Goal: Task Accomplishment & Management: Use online tool/utility

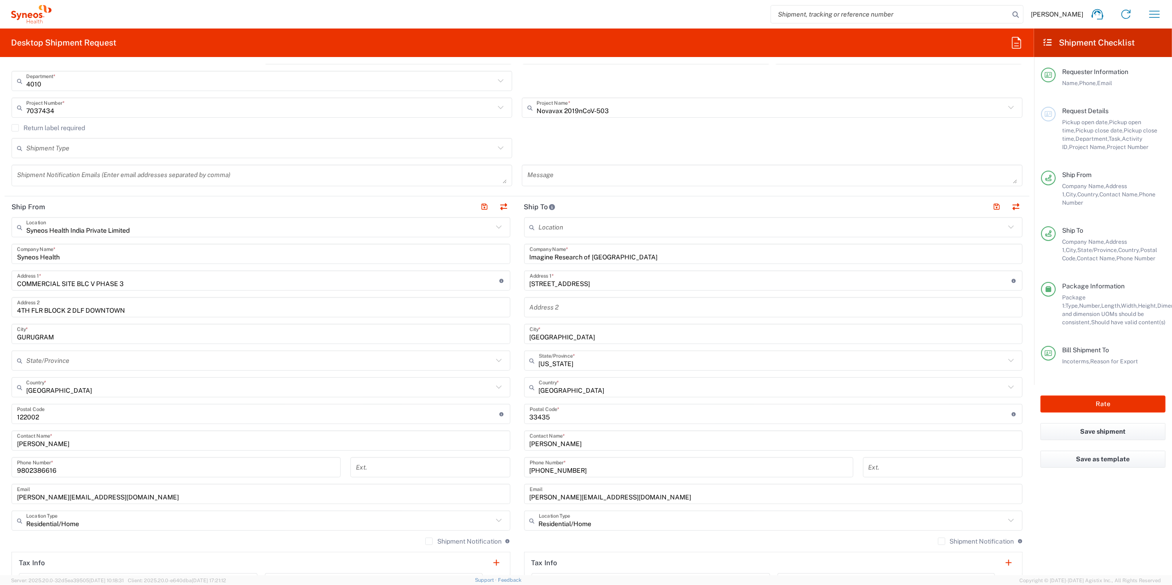
scroll to position [534, 0]
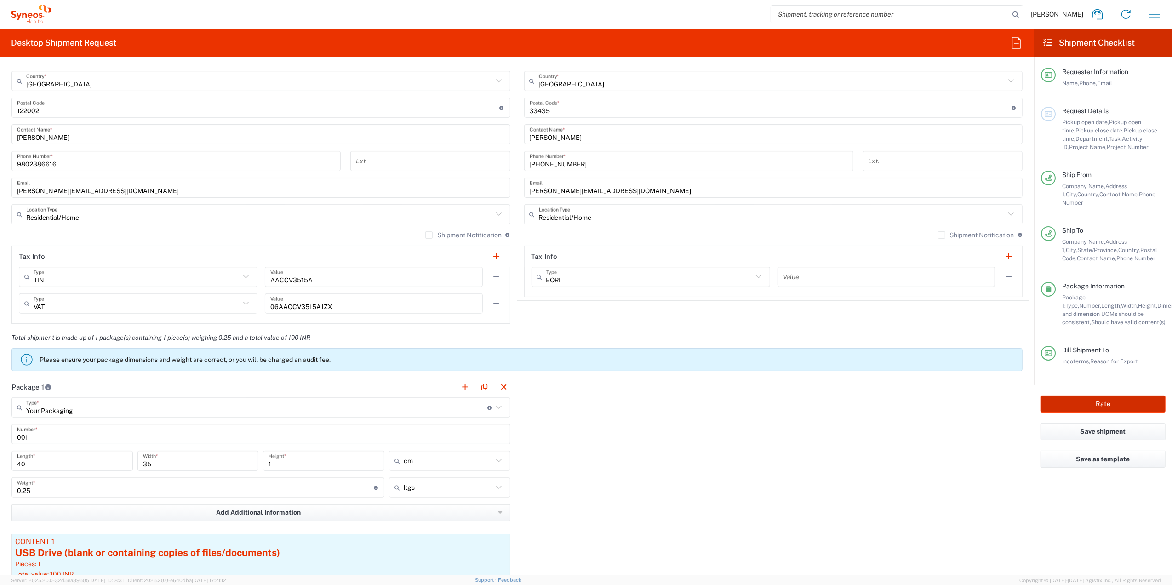
click at [1109, 401] on button "Rate" at bounding box center [1102, 403] width 125 height 17
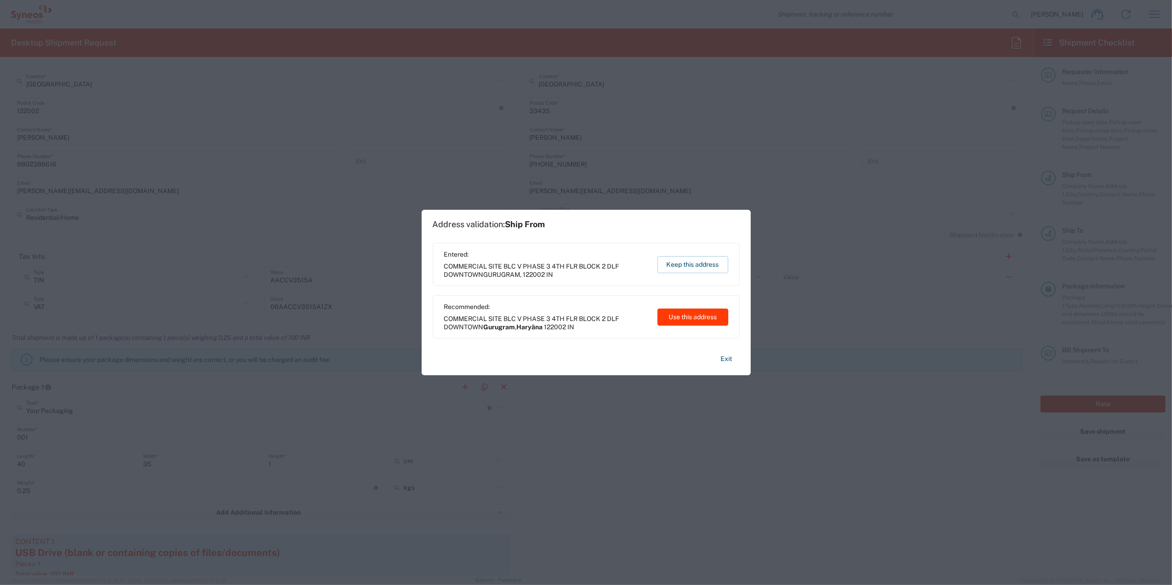
type input "7037434"
click at [707, 316] on button "Use this address" at bounding box center [692, 316] width 71 height 17
type input "Gurugram"
type input "Haryāna"
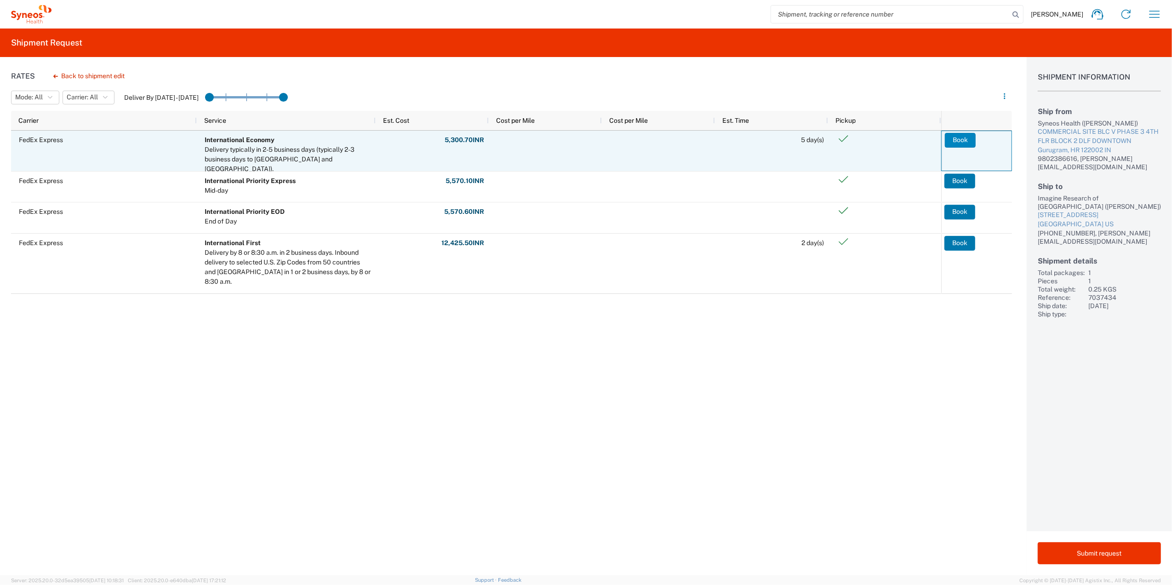
click at [964, 141] on button "Book" at bounding box center [960, 140] width 31 height 15
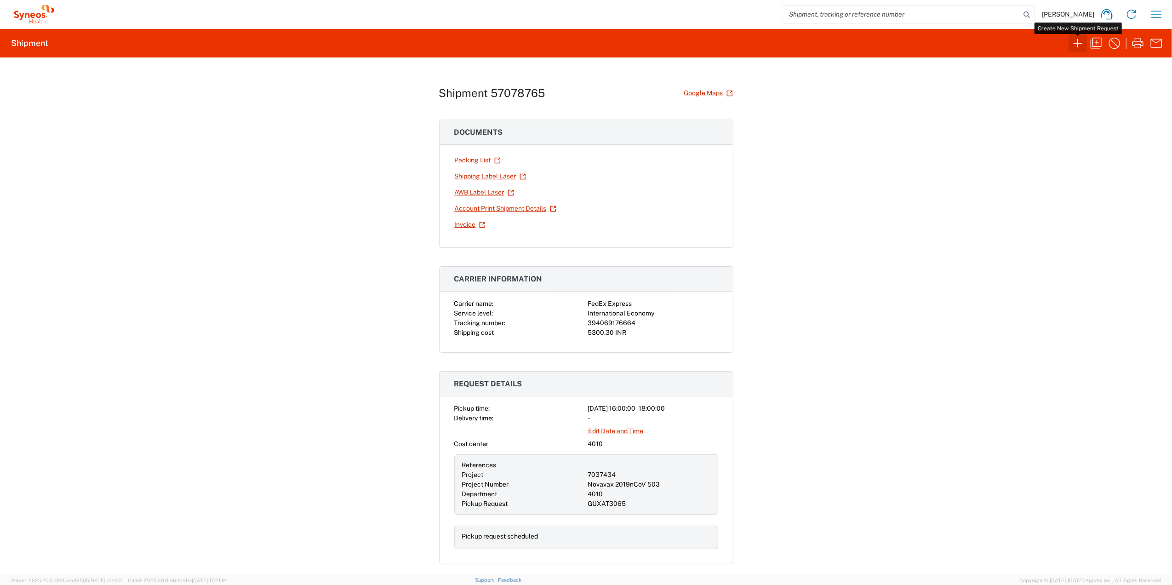
click at [1072, 43] on icon "button" at bounding box center [1077, 43] width 15 height 15
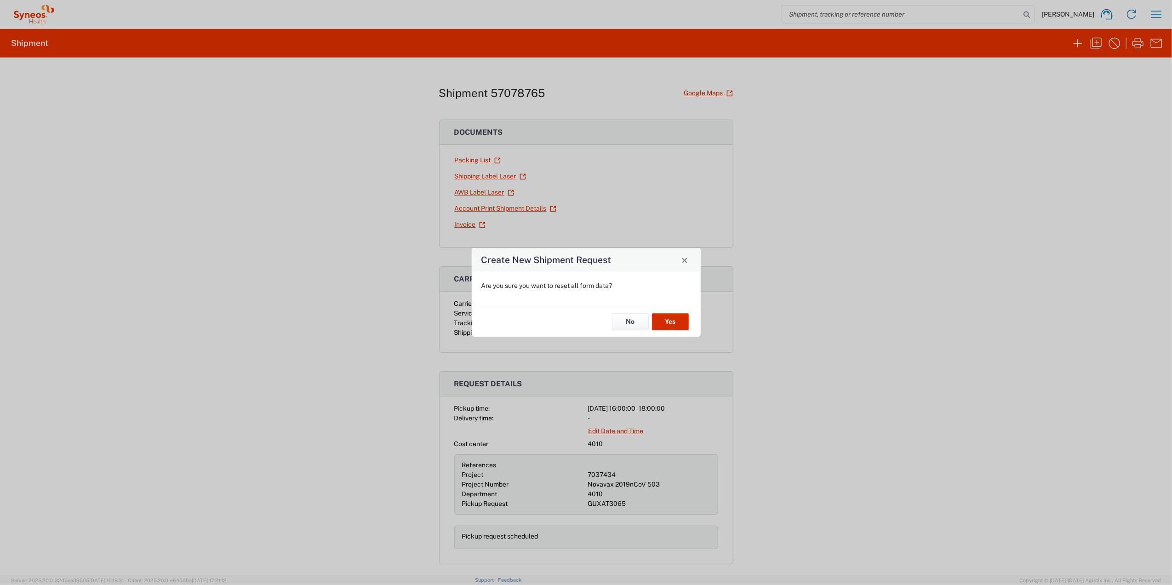
click at [683, 322] on button "Yes" at bounding box center [670, 321] width 37 height 17
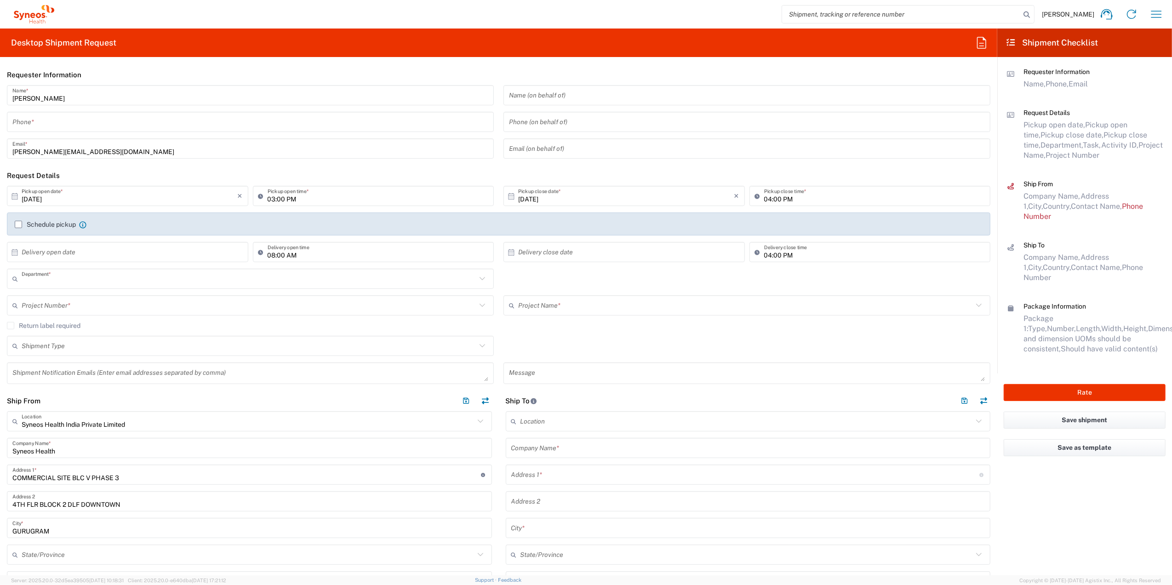
type input "4010"
type input "[GEOGRAPHIC_DATA]"
click at [70, 120] on input "tel" at bounding box center [250, 122] width 476 height 16
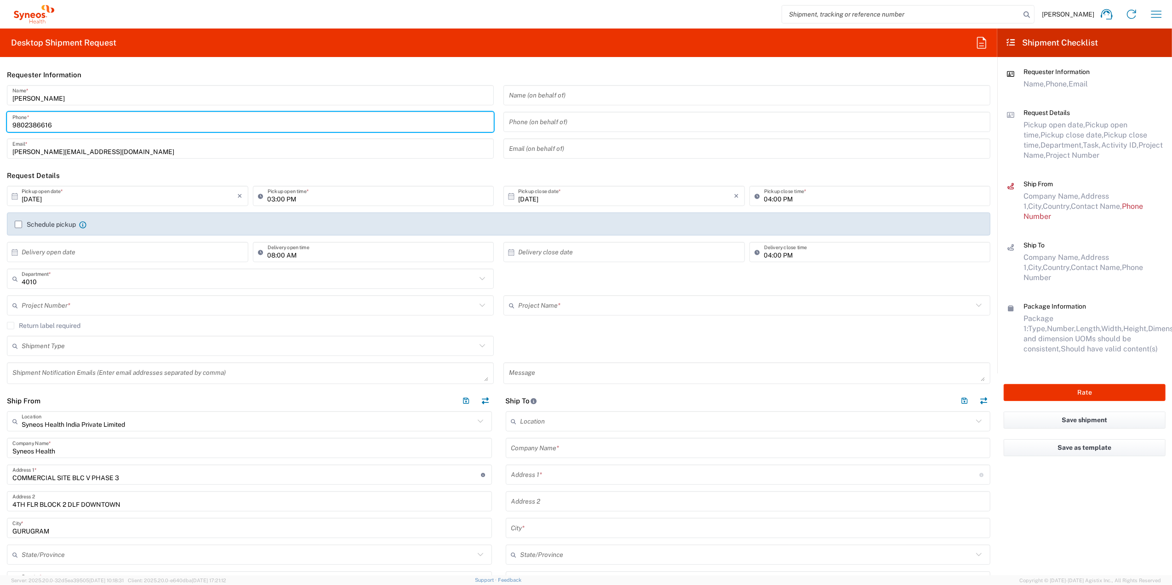
type input "9802386616"
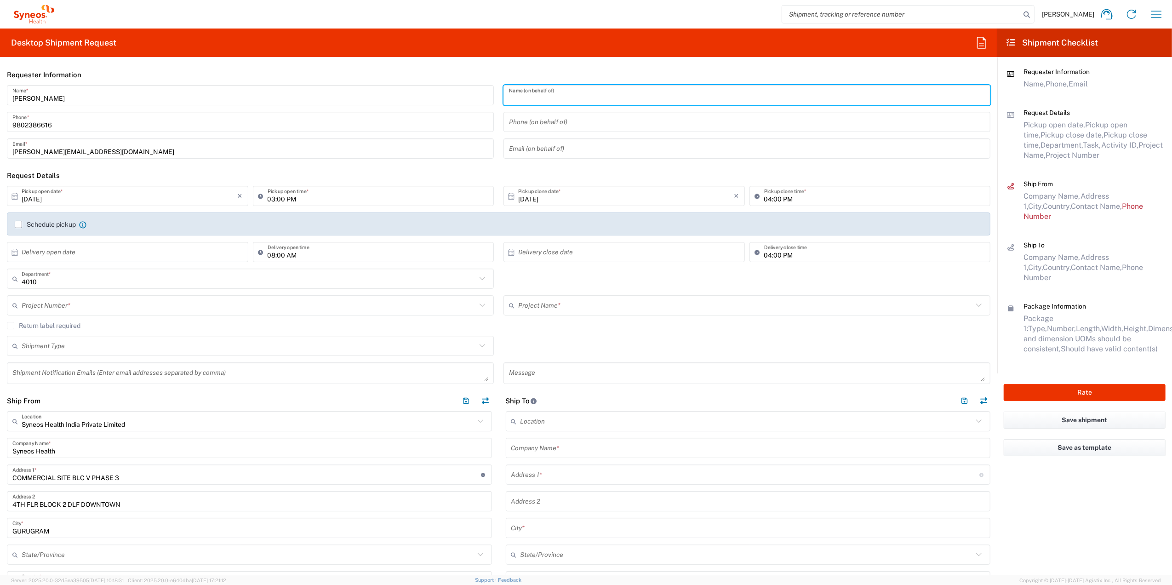
click at [19, 225] on label "Schedule pickup" at bounding box center [45, 224] width 61 height 7
click at [18, 224] on input "Schedule pickup" at bounding box center [18, 224] width 0 height 0
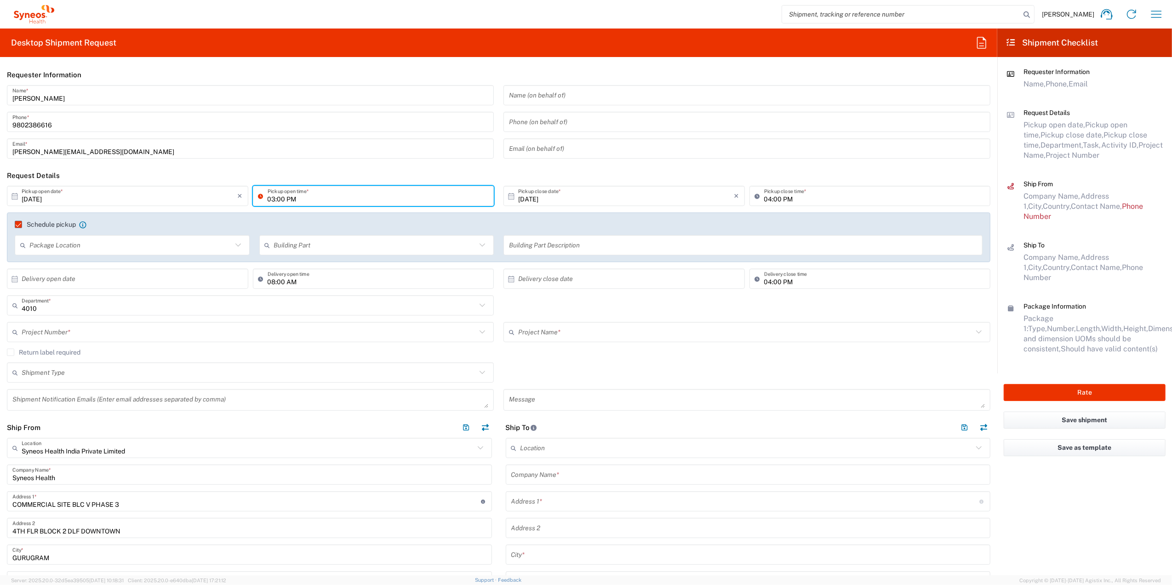
click at [269, 197] on input "03:00 PM" at bounding box center [378, 196] width 221 height 16
type input "04:00 PM"
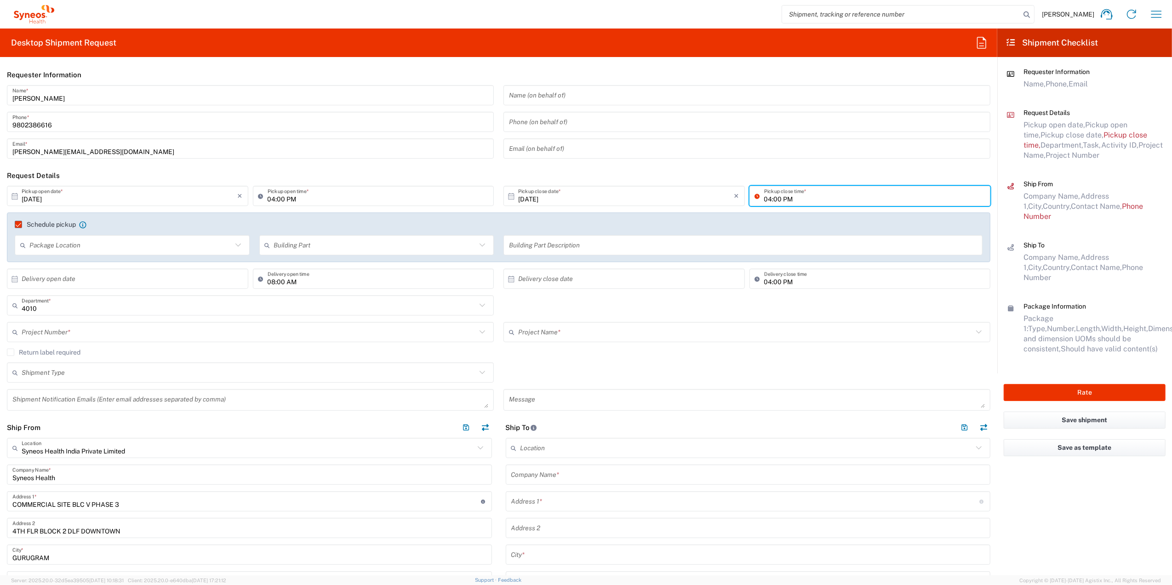
click at [764, 203] on input "04:00 PM" at bounding box center [874, 196] width 221 height 16
type input "06:00 PM"
click at [725, 305] on div "4010 Department * 4010 3000 3100 3109 3110 3111 3112 3125 3130 3135 3136 3150 3…" at bounding box center [498, 308] width 993 height 27
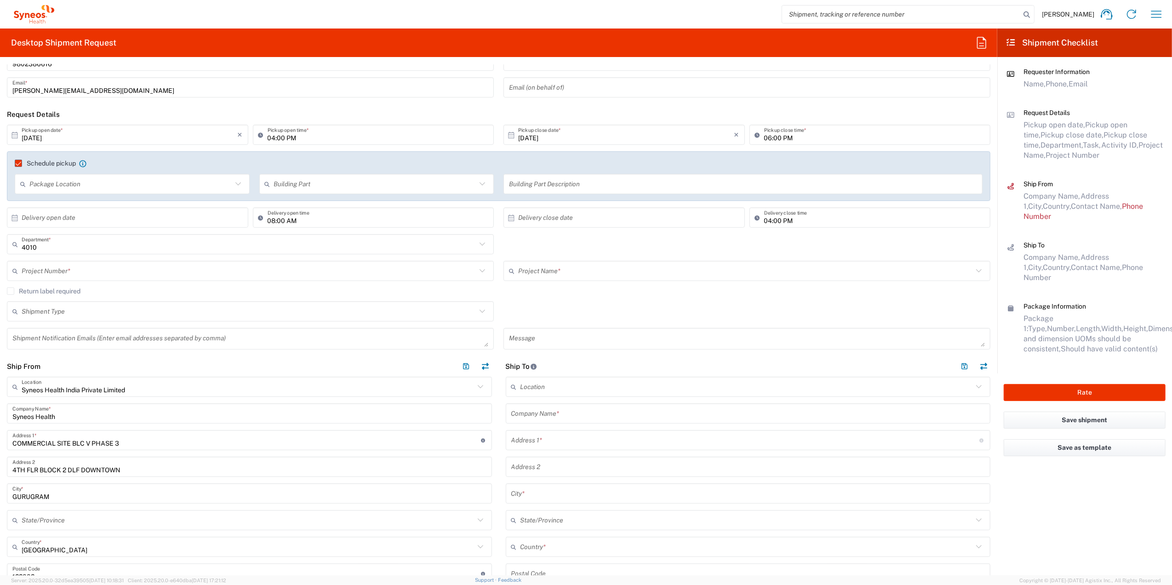
click at [212, 276] on input "text" at bounding box center [249, 271] width 455 height 16
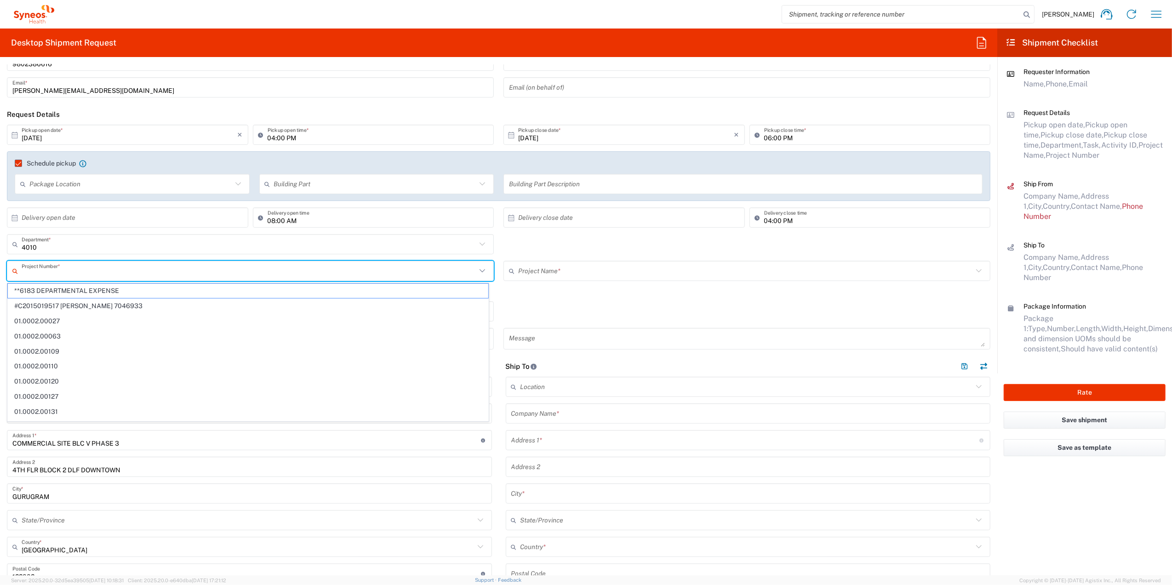
paste input "7037434"
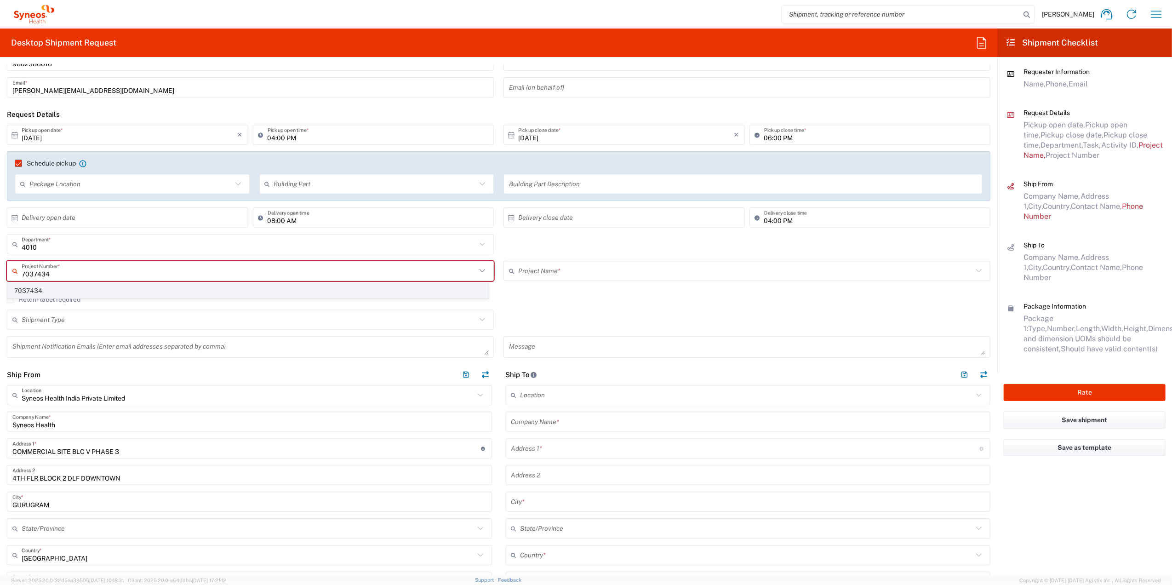
type input "7037434"
click at [296, 295] on span "7037434" at bounding box center [248, 291] width 480 height 14
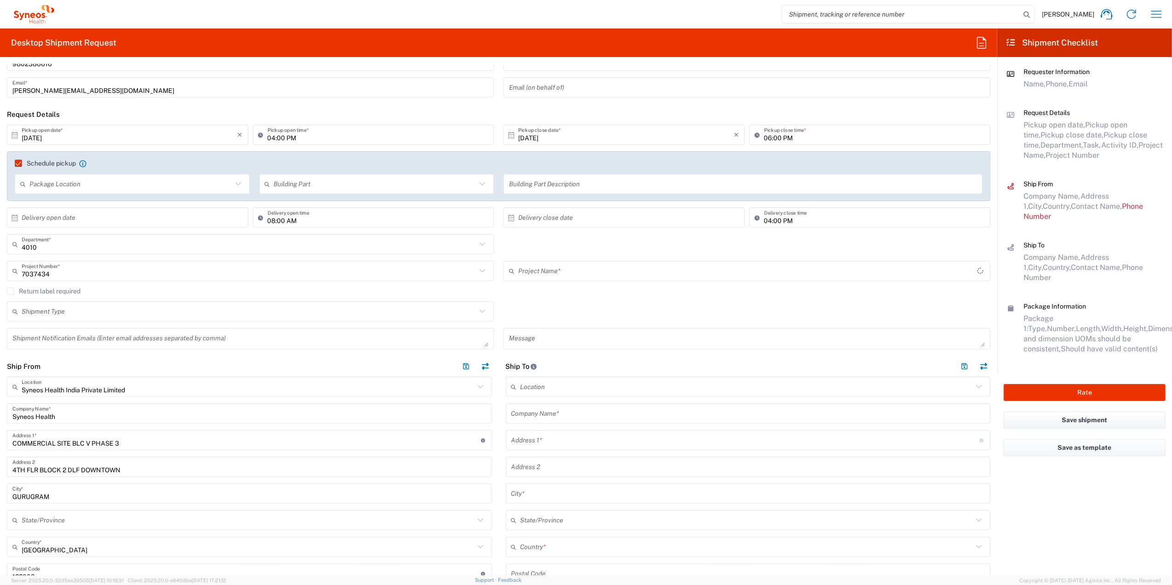
type input "Novavax 2019nCoV-503"
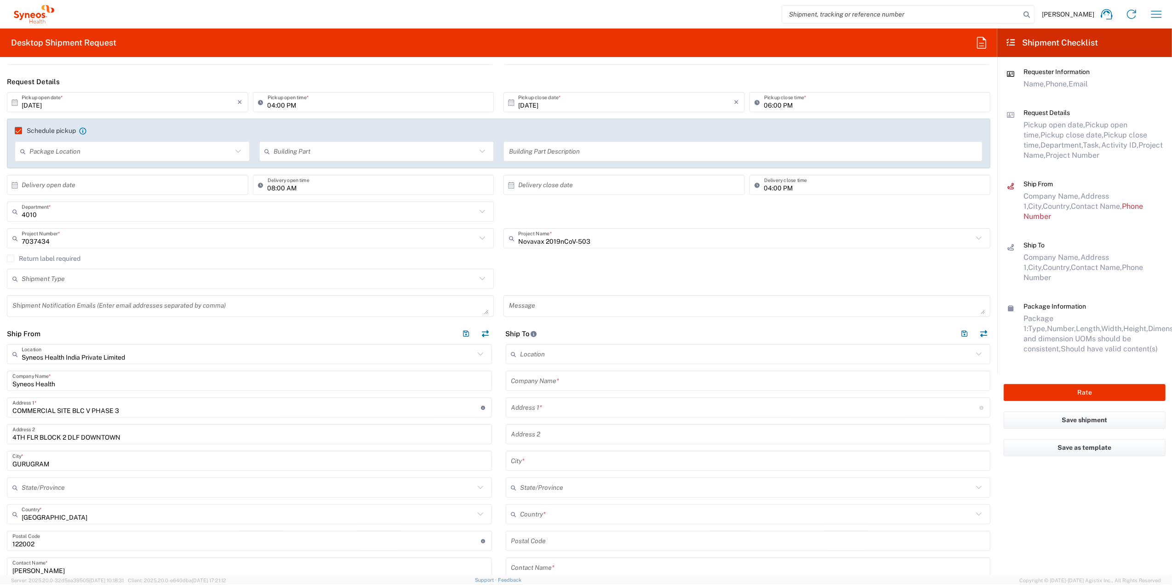
scroll to position [122, 0]
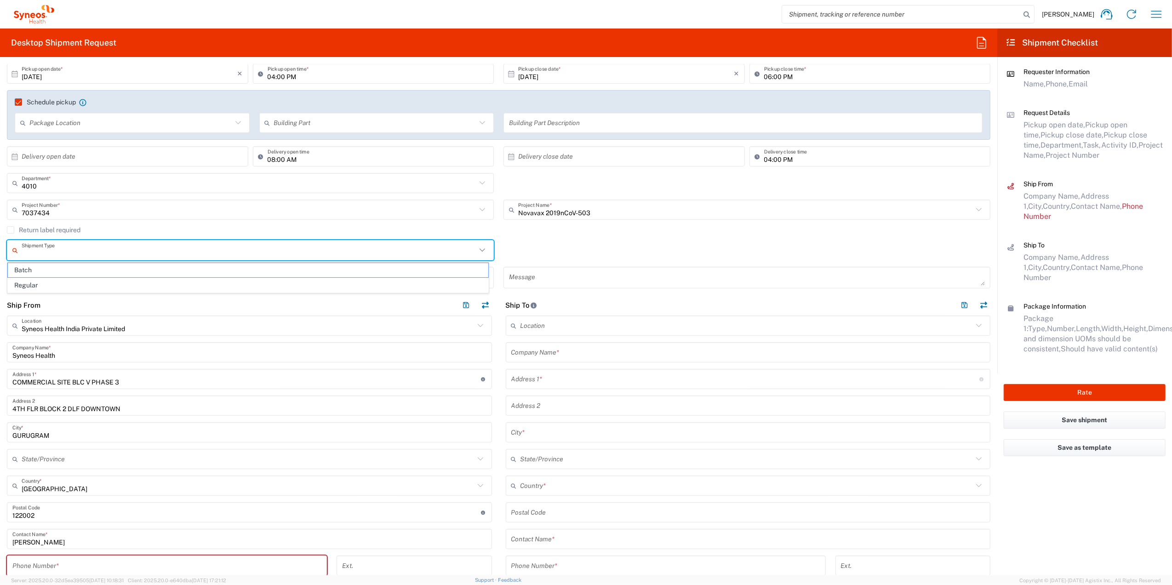
click at [223, 257] on input "text" at bounding box center [249, 250] width 455 height 16
click at [173, 284] on span "Regular" at bounding box center [248, 285] width 480 height 14
type input "Regular"
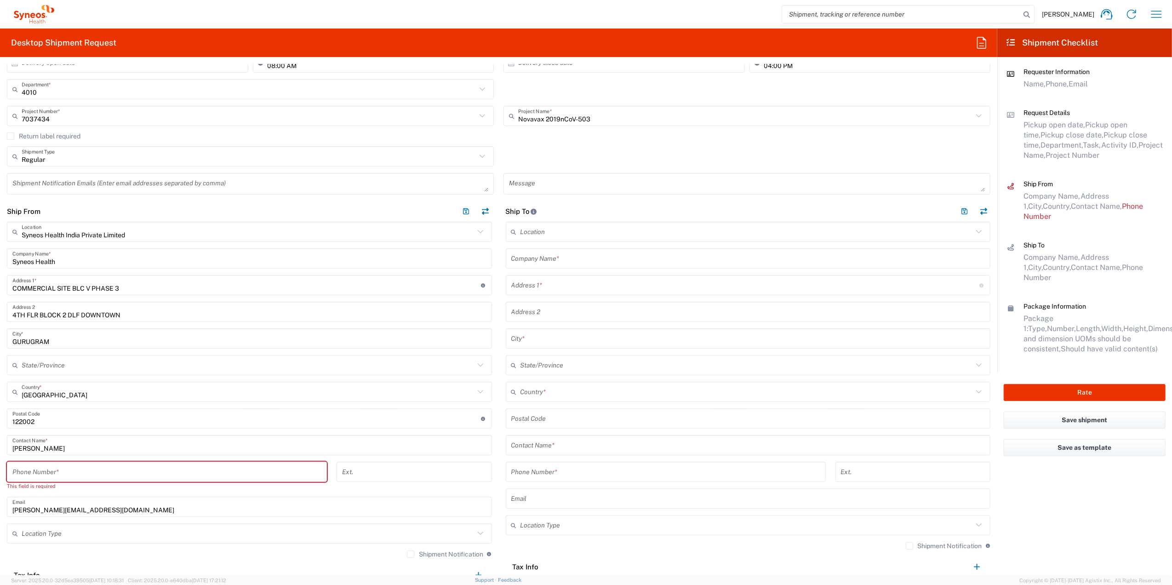
scroll to position [245, 0]
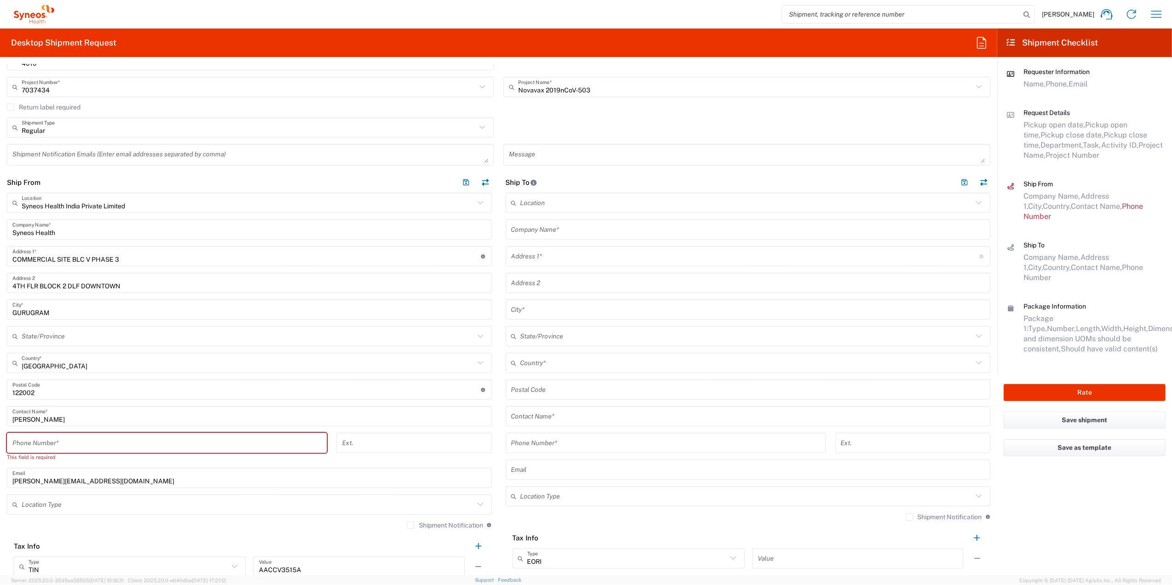
click at [517, 233] on input "text" at bounding box center [748, 230] width 474 height 16
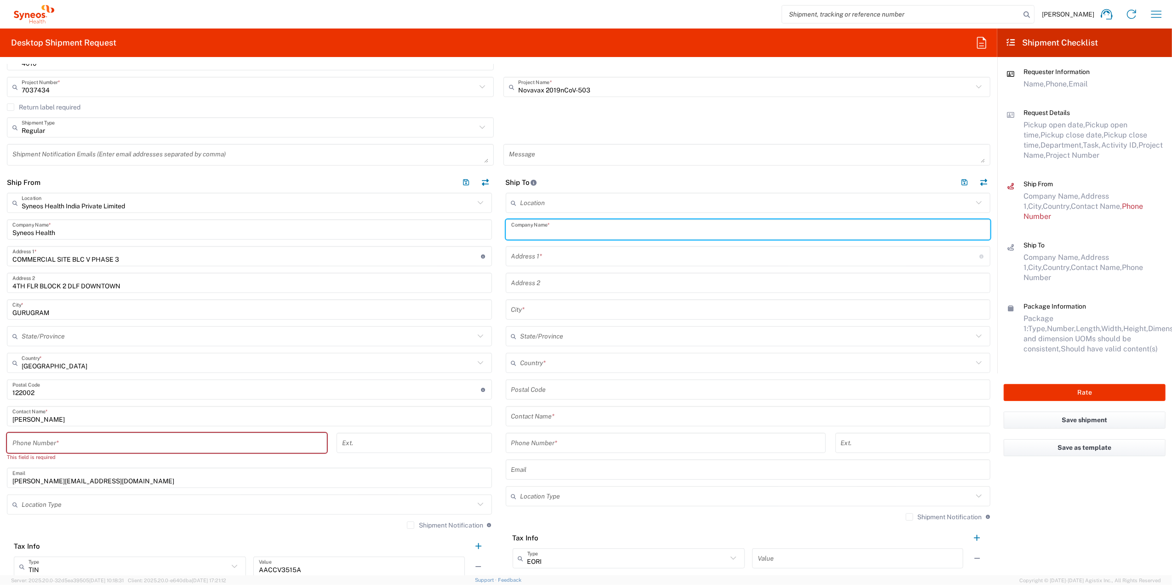
paste input "Tekton Research"
type input "Tekton Research"
click at [517, 262] on input "text" at bounding box center [745, 256] width 468 height 16
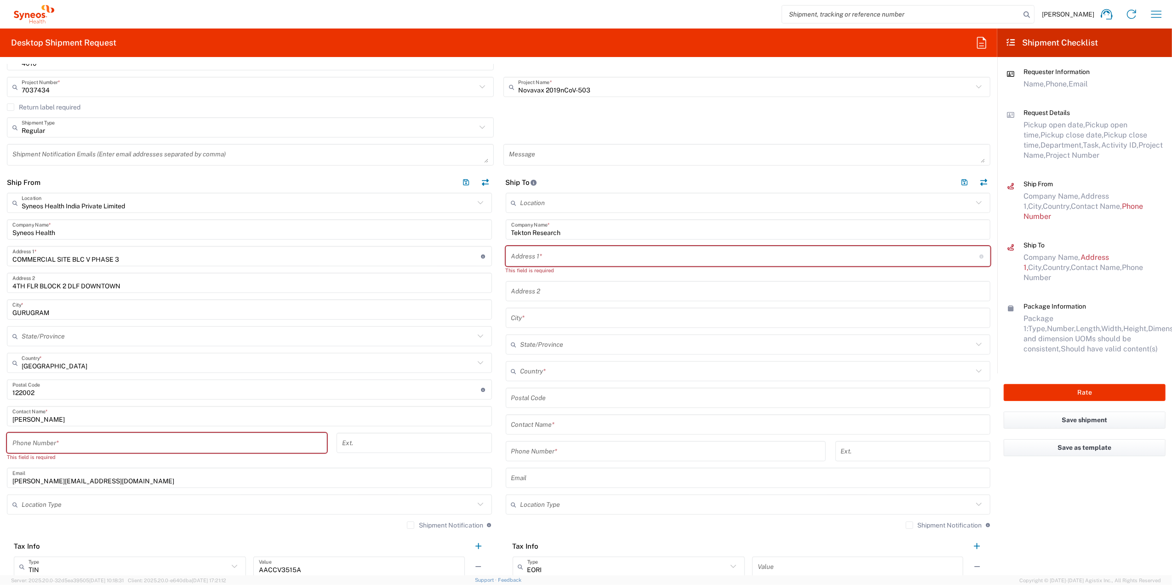
click at [511, 257] on input "text" at bounding box center [745, 256] width 468 height 16
paste input "[STREET_ADDRESS]"
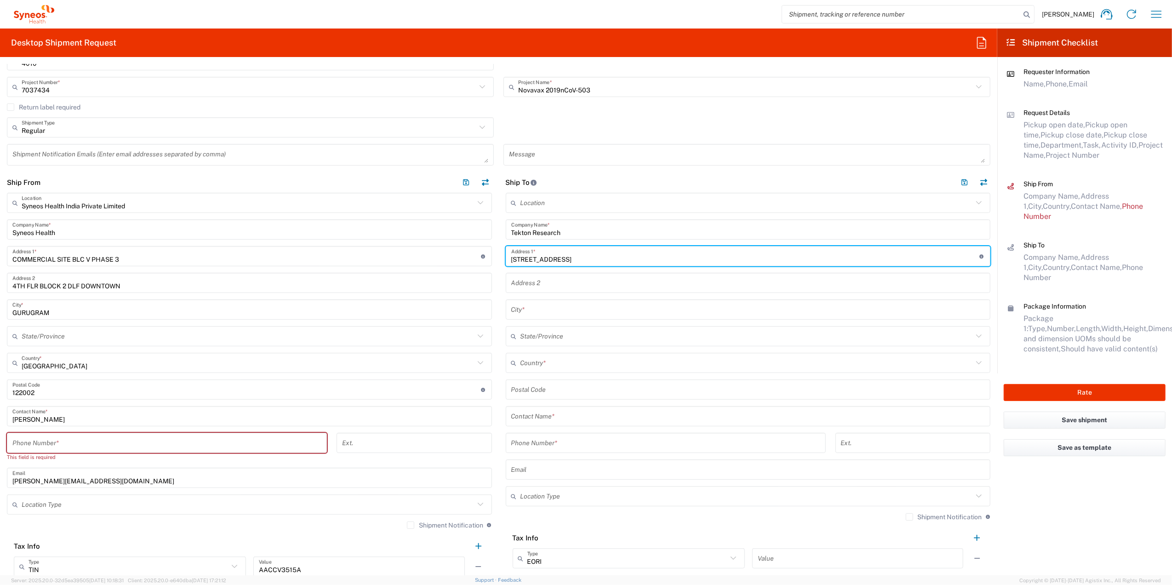
type input "[STREET_ADDRESS]"
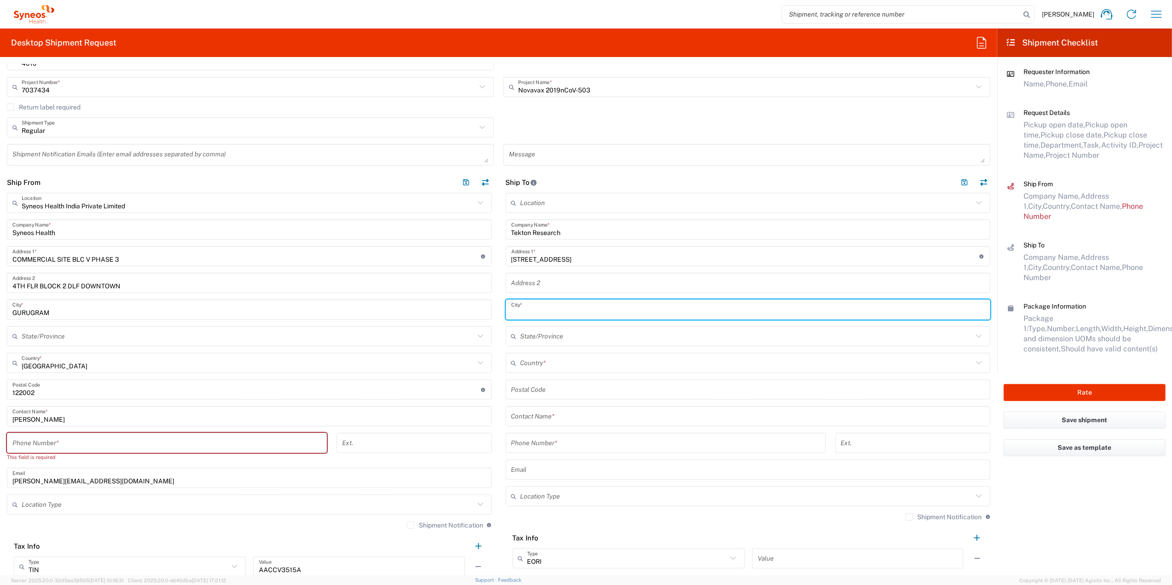
click at [525, 314] on input "text" at bounding box center [748, 310] width 474 height 16
type input "San Antonio"
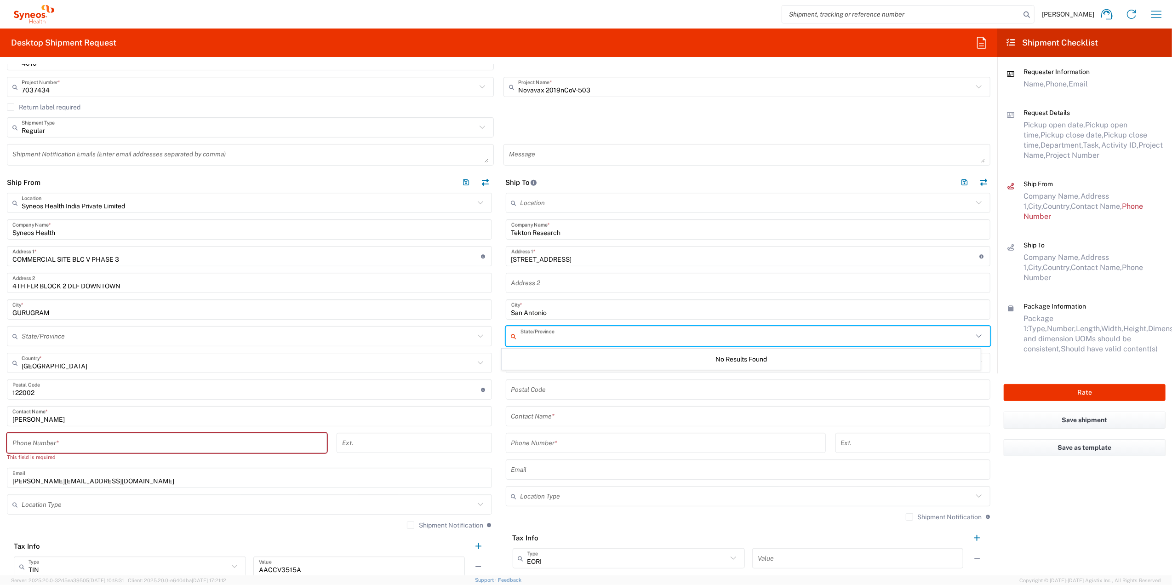
click at [545, 337] on input "text" at bounding box center [746, 336] width 453 height 16
type input "T"
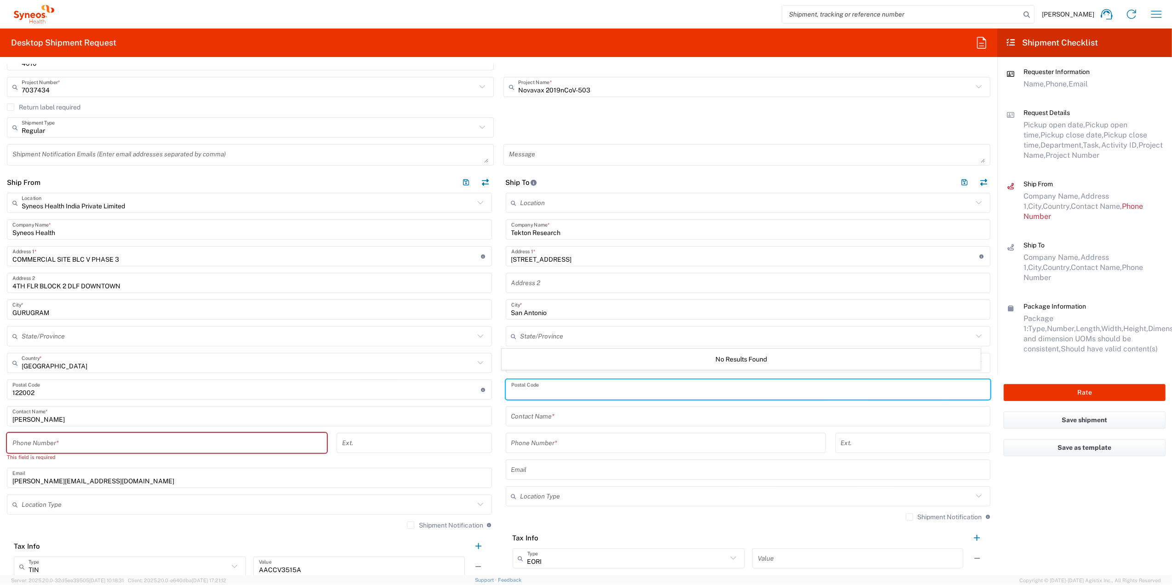
click at [539, 382] on input "undefined" at bounding box center [748, 390] width 474 height 16
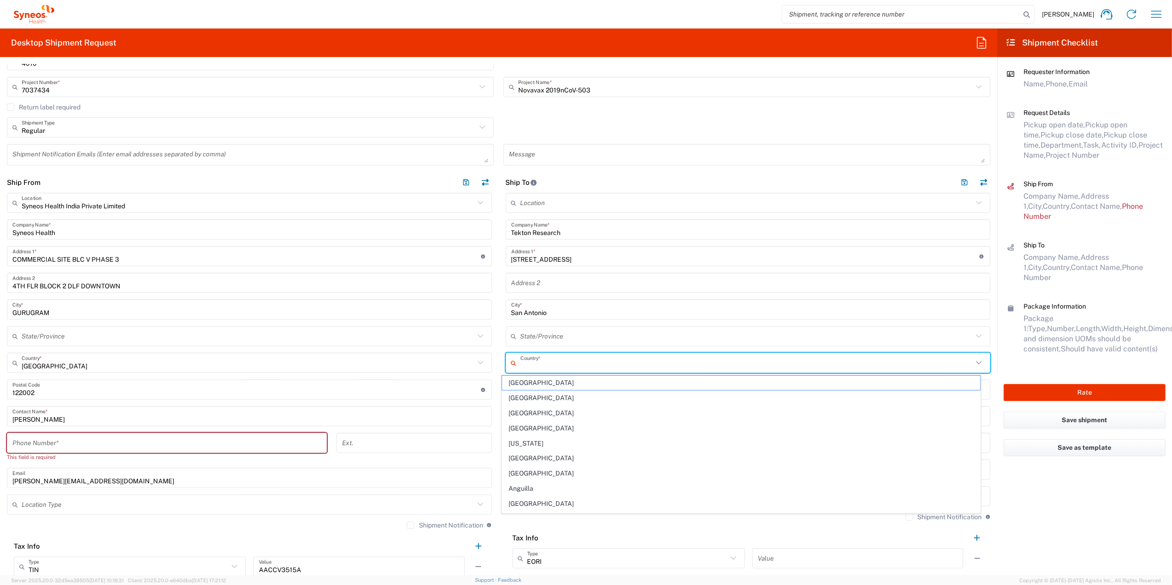
click at [536, 366] on input "text" at bounding box center [746, 363] width 453 height 16
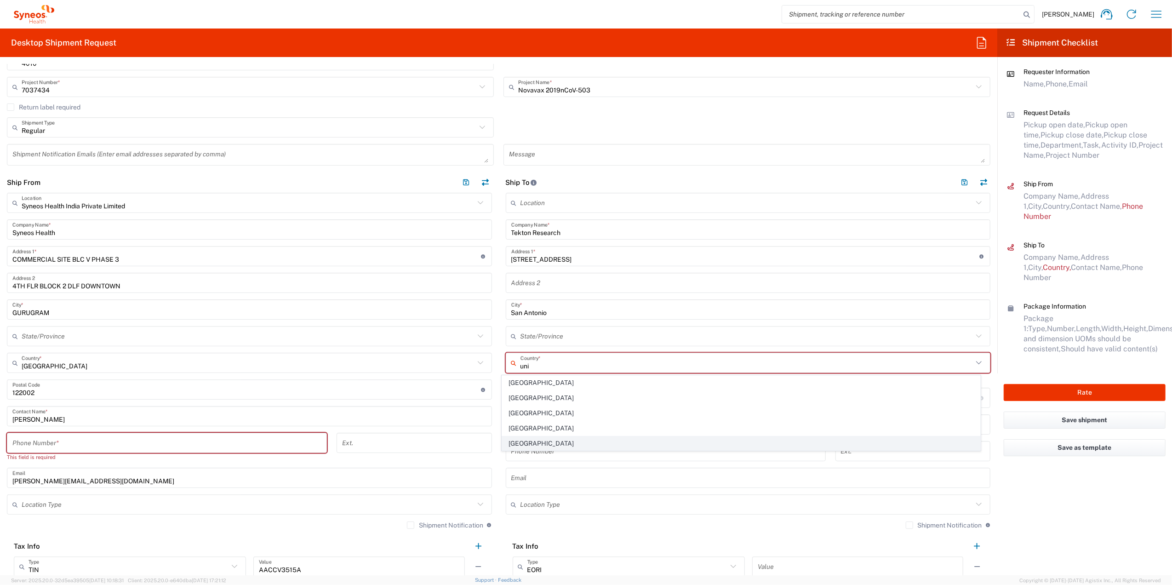
click at [547, 440] on span "[GEOGRAPHIC_DATA]" at bounding box center [741, 443] width 479 height 14
type input "[GEOGRAPHIC_DATA]"
type input "Sender/Shipper"
type input "Delivery Duty Paid"
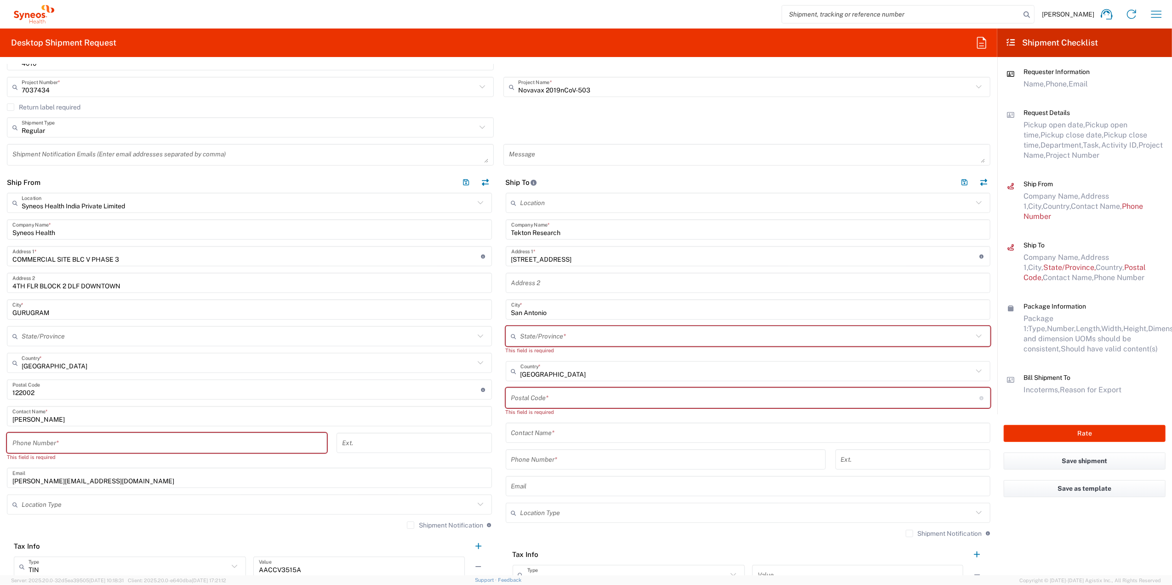
click at [548, 339] on input "text" at bounding box center [746, 336] width 453 height 16
click at [528, 357] on span "[US_STATE]" at bounding box center [741, 356] width 479 height 14
type input "[US_STATE]"
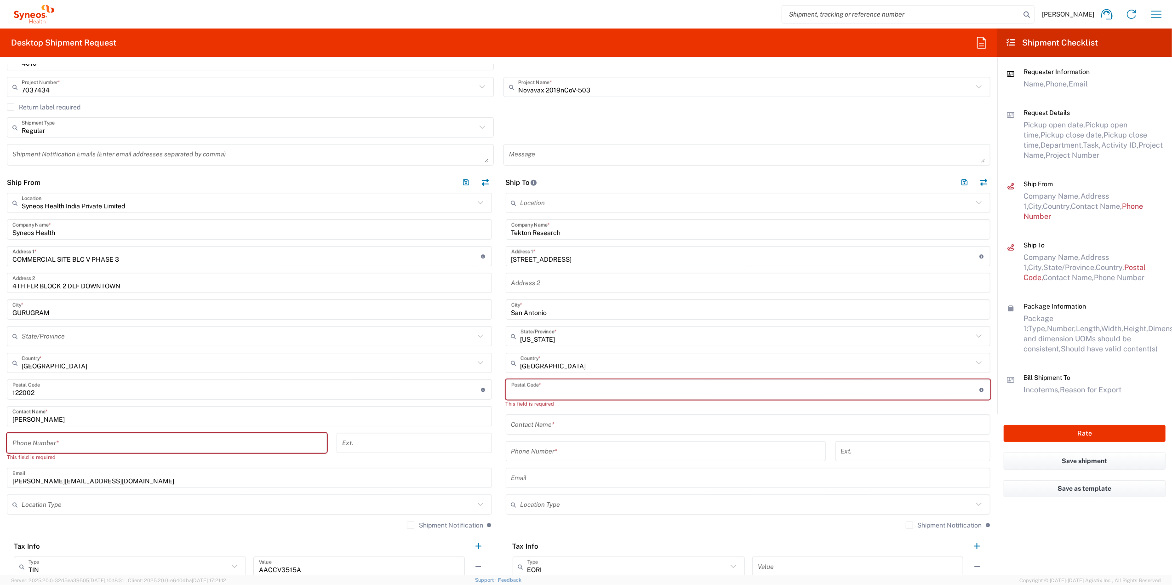
click at [549, 392] on input "undefined" at bounding box center [745, 390] width 468 height 16
type input "78829"
click at [547, 423] on input "text" at bounding box center [748, 416] width 474 height 16
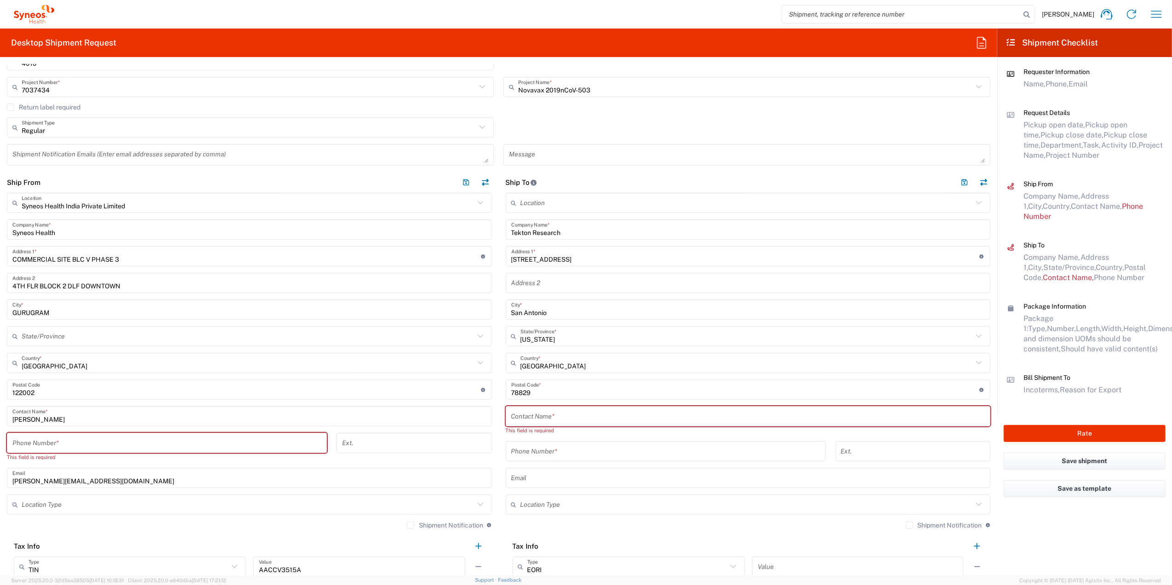
click at [521, 416] on input "text" at bounding box center [748, 416] width 474 height 16
paste input "[PERSON_NAME]"
type input "[PERSON_NAME]"
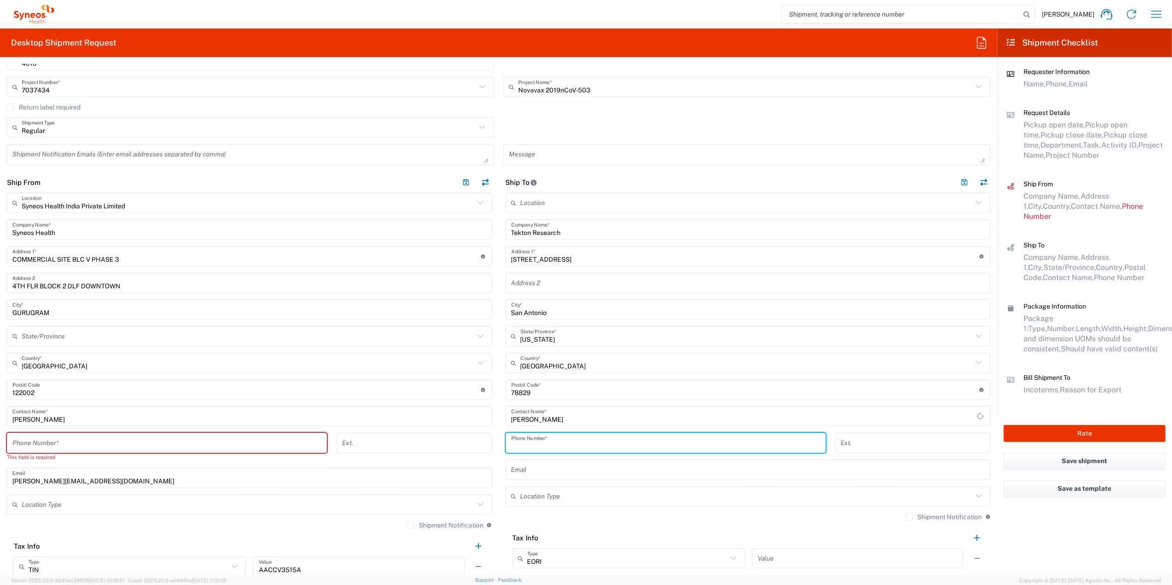
drag, startPoint x: 530, startPoint y: 442, endPoint x: 523, endPoint y: 445, distance: 7.6
click at [530, 442] on input "tel" at bounding box center [665, 443] width 309 height 16
click at [559, 439] on input "tel" at bounding box center [665, 443] width 309 height 16
paste input "[PHONE_NUMBER]"
type input "[PHONE_NUMBER]"
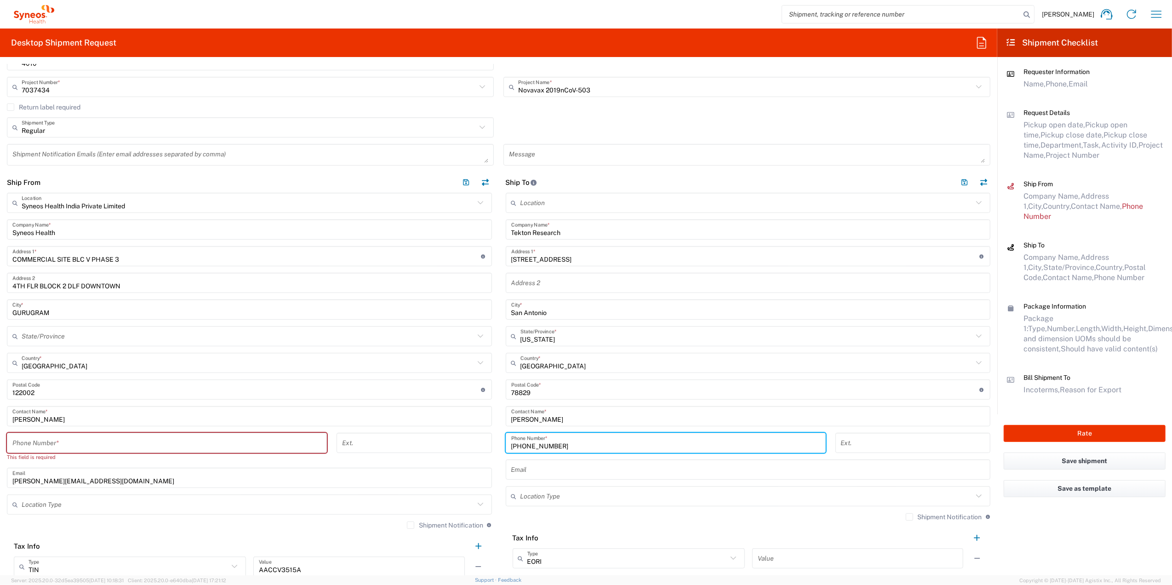
click at [581, 470] on input "text" at bounding box center [748, 470] width 474 height 16
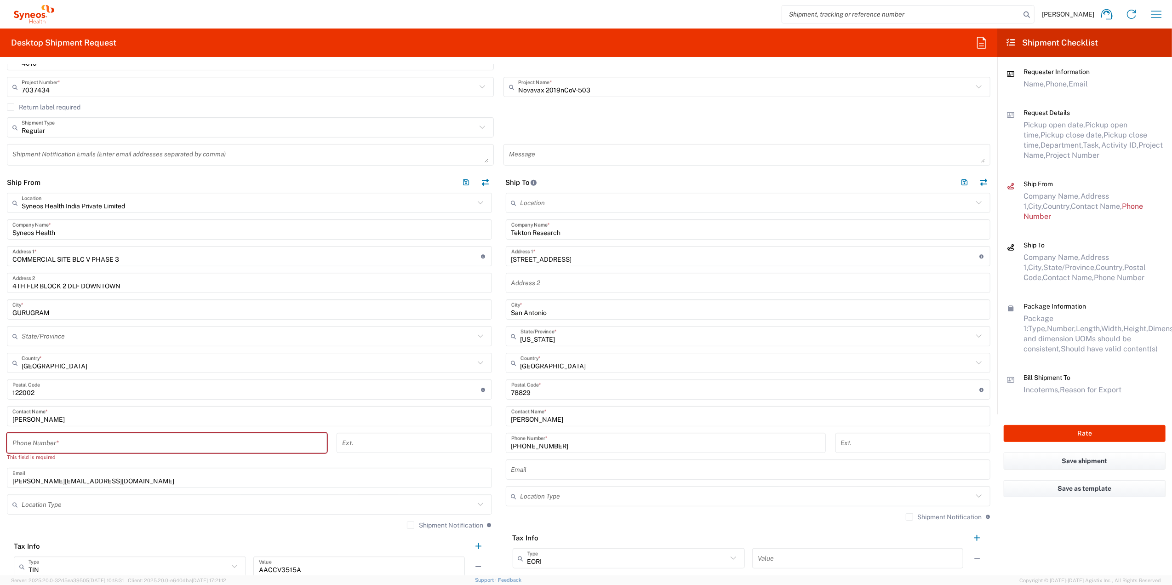
click at [567, 470] on input "text" at bounding box center [748, 470] width 474 height 16
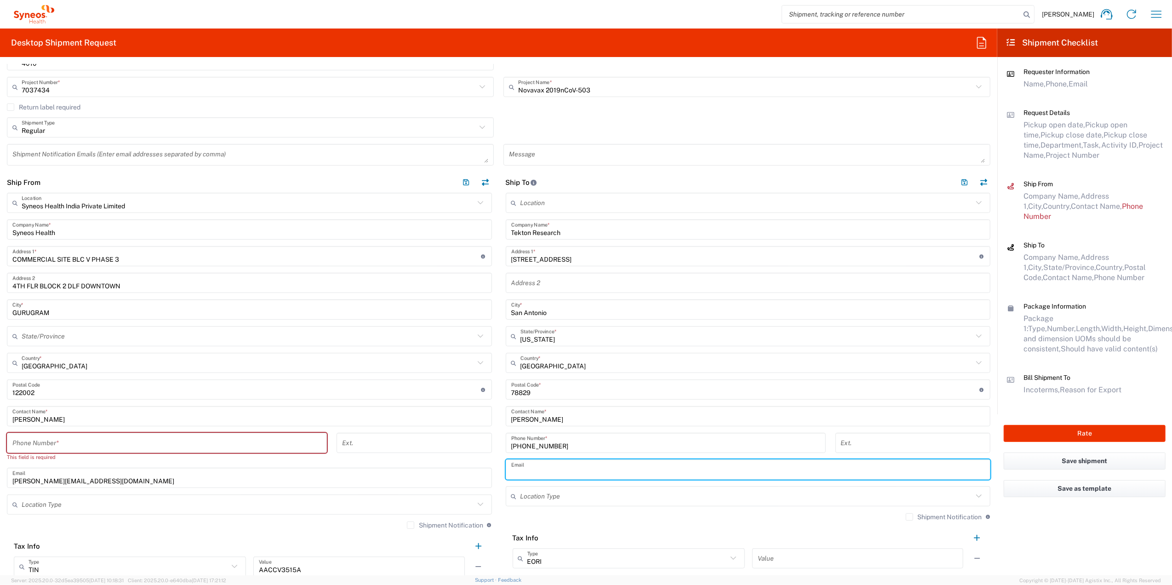
paste input "mailto:[PERSON_NAME][EMAIL_ADDRESS][PERSON_NAME][DOMAIN_NAME]"
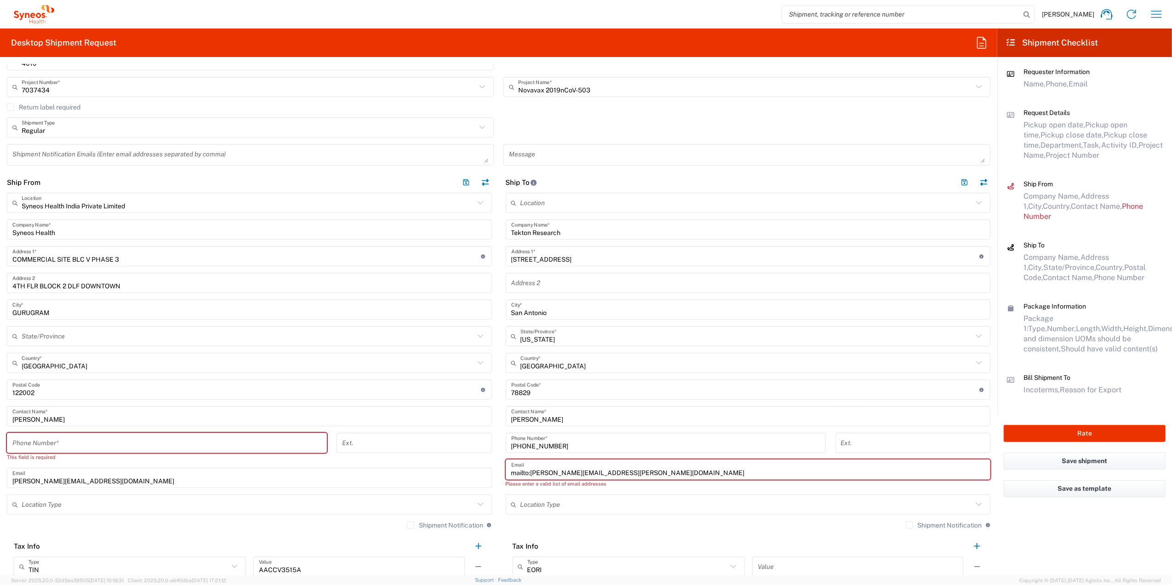
drag, startPoint x: 527, startPoint y: 472, endPoint x: 482, endPoint y: 473, distance: 45.1
click at [482, 473] on div "Ship From Syneos Health India Private Limited Location Syneos Health India Priv…" at bounding box center [498, 391] width 997 height 438
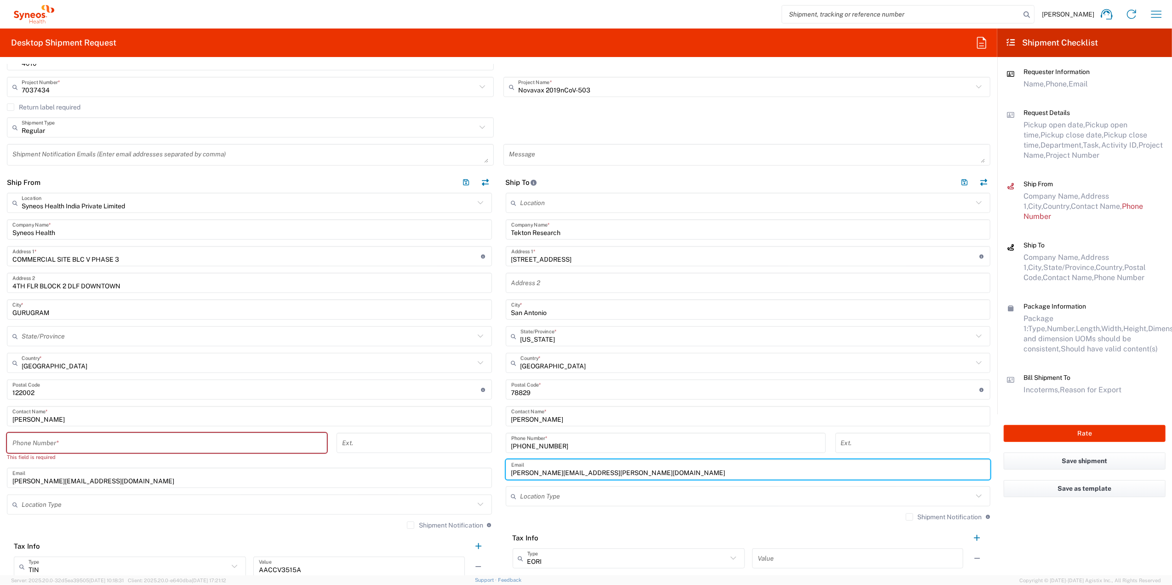
type input "[PERSON_NAME][EMAIL_ADDRESS][PERSON_NAME][DOMAIN_NAME]"
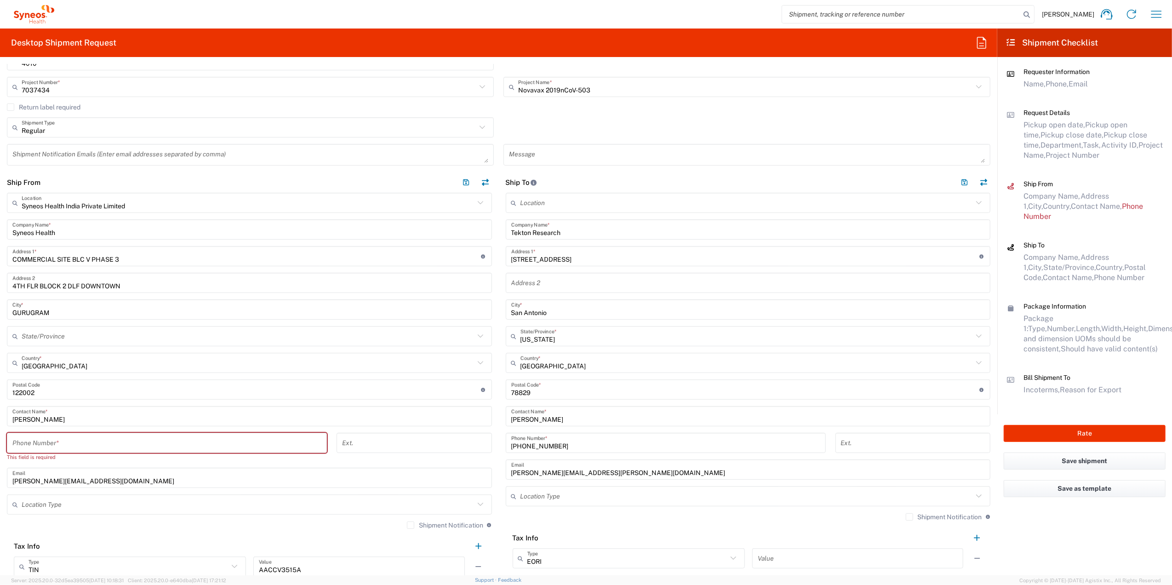
click at [644, 519] on div "Shipment Notification If checked, a shipment notification email will be sent to…" at bounding box center [748, 520] width 485 height 15
click at [223, 442] on input "tel" at bounding box center [166, 443] width 309 height 16
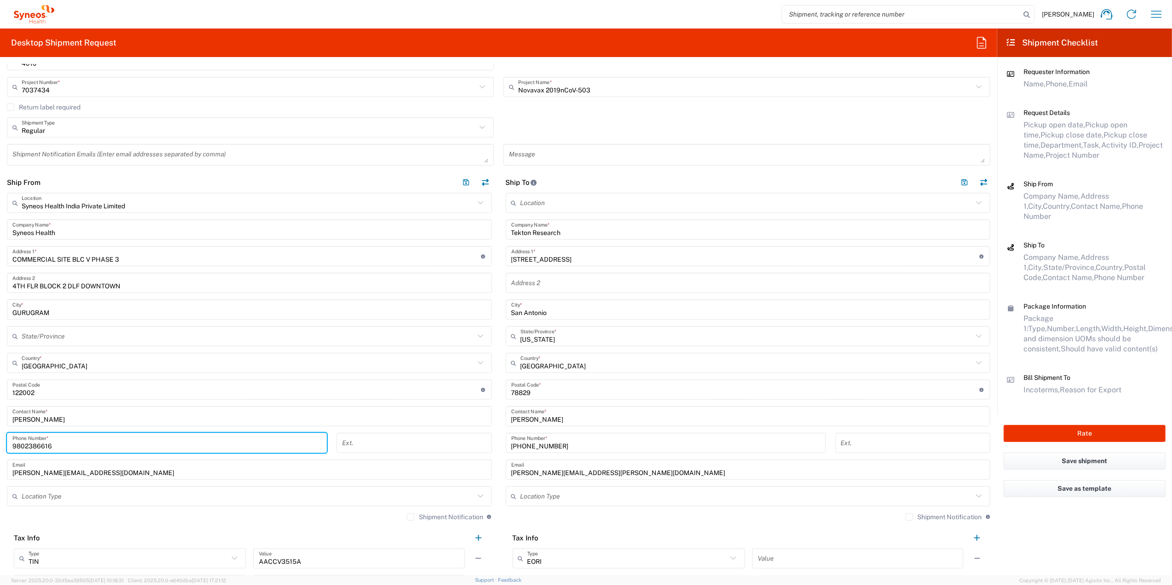
type input "9802386616"
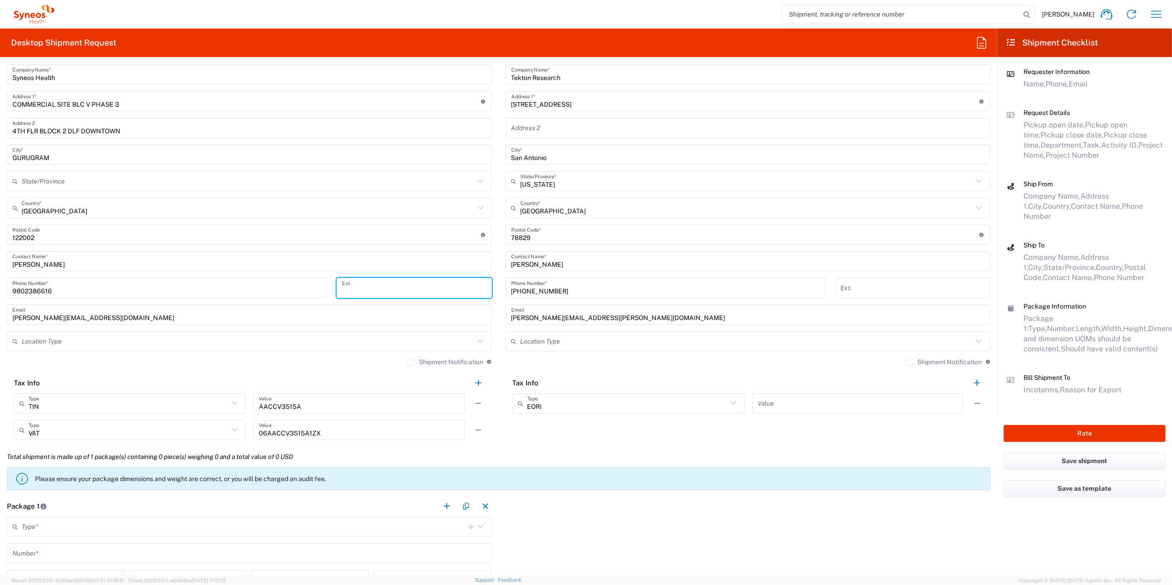
scroll to position [490, 0]
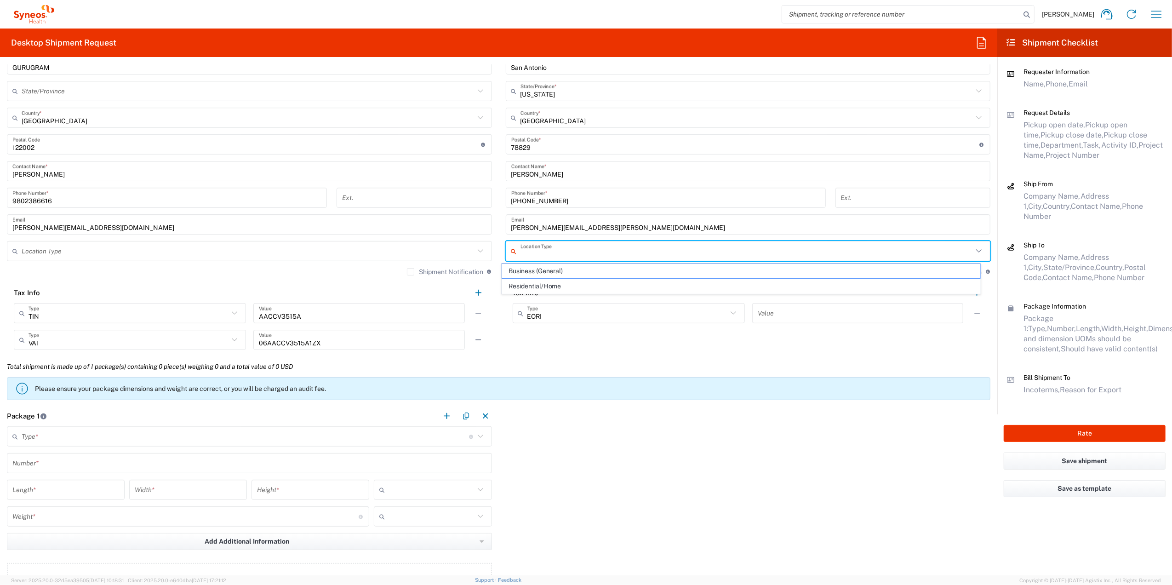
click at [572, 249] on input "text" at bounding box center [746, 251] width 453 height 16
click at [562, 283] on span "Residential/Home" at bounding box center [741, 286] width 479 height 14
type input "Residential/Home"
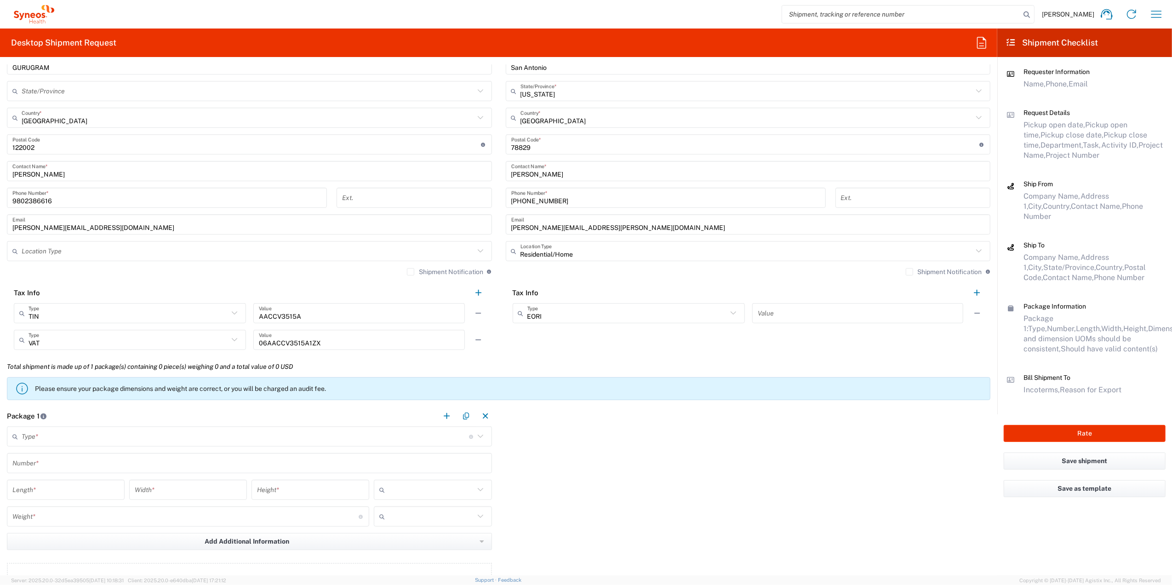
click at [346, 256] on input "text" at bounding box center [248, 251] width 453 height 16
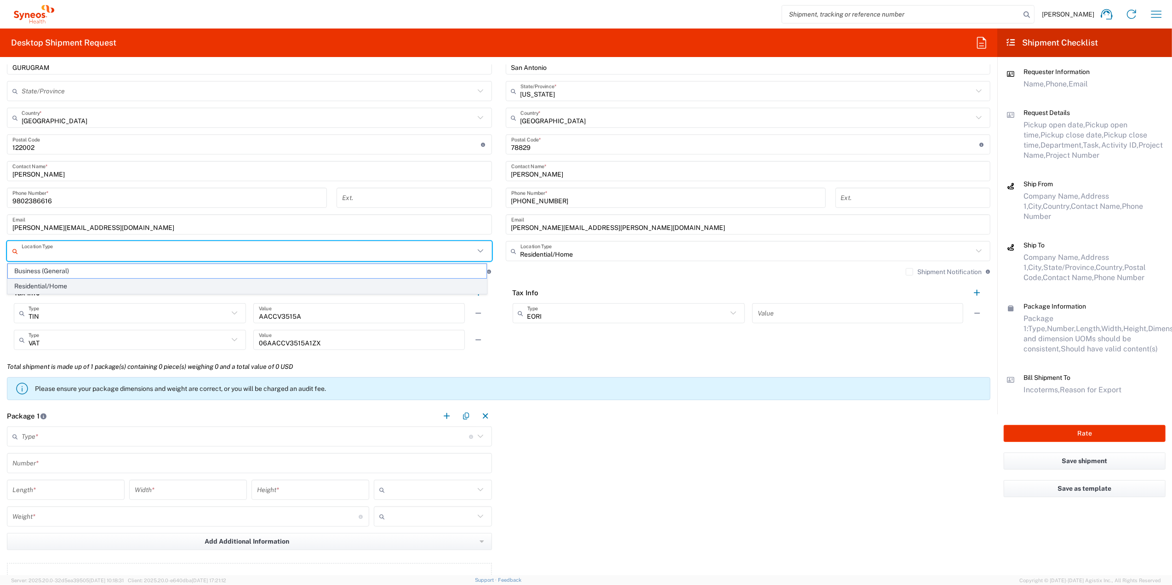
click at [304, 290] on span "Residential/Home" at bounding box center [247, 286] width 479 height 14
type input "Residential/Home"
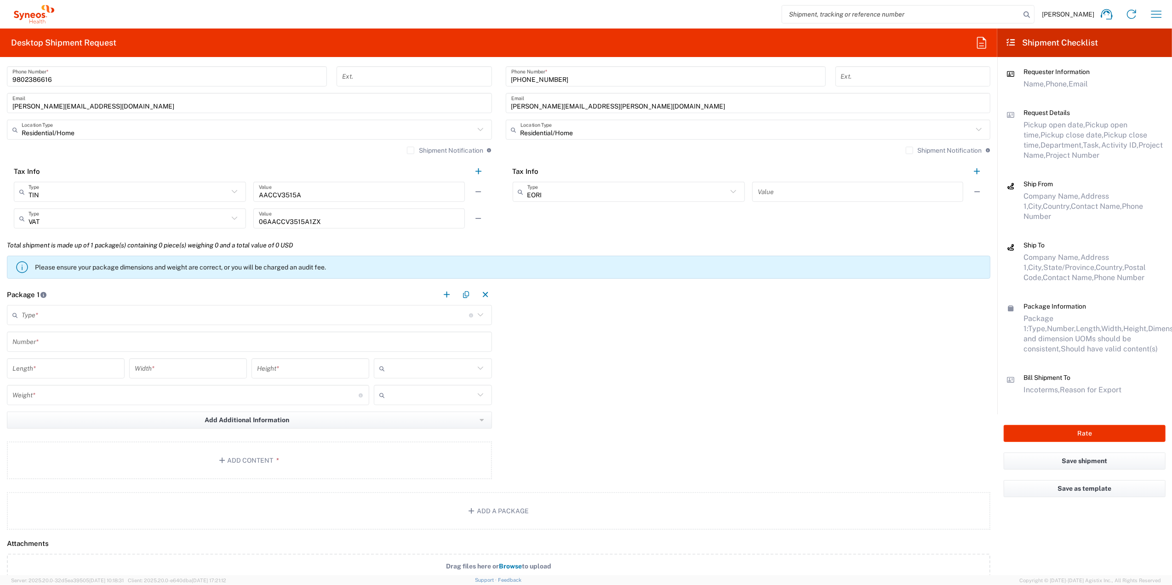
scroll to position [613, 0]
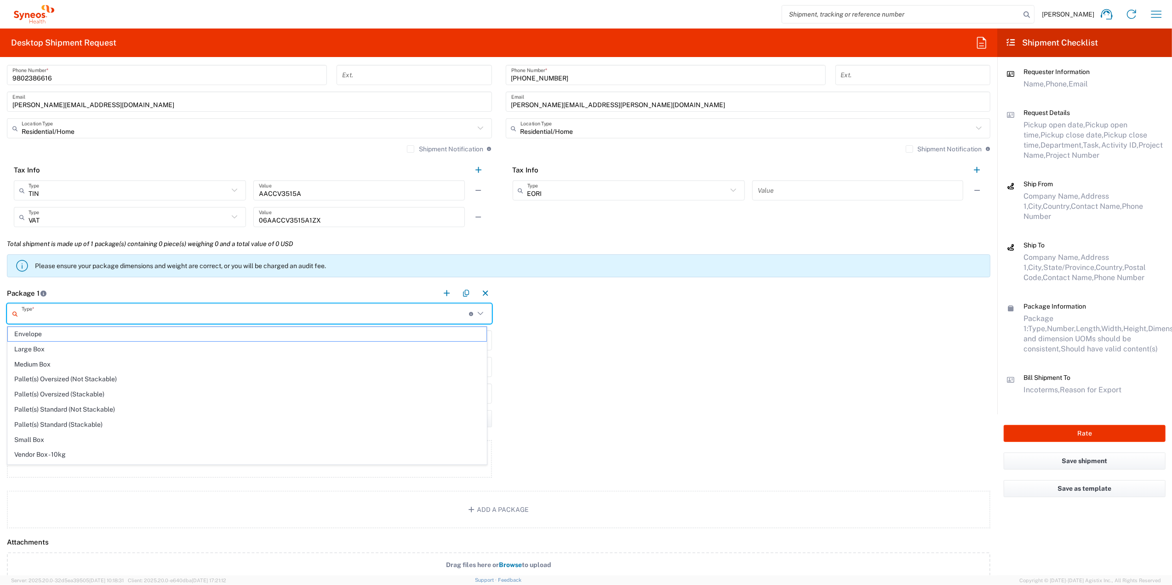
click at [116, 320] on input "text" at bounding box center [245, 314] width 447 height 16
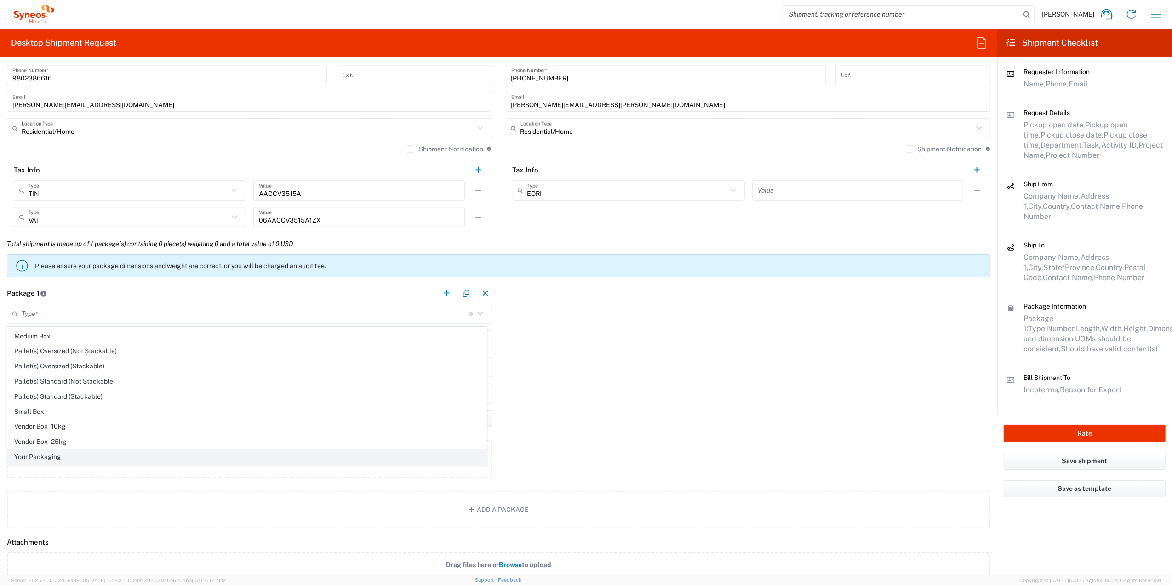
drag, startPoint x: 67, startPoint y: 456, endPoint x: 74, endPoint y: 456, distance: 6.9
click at [67, 456] on span "Your Packaging" at bounding box center [247, 457] width 479 height 14
type input "Your Packaging"
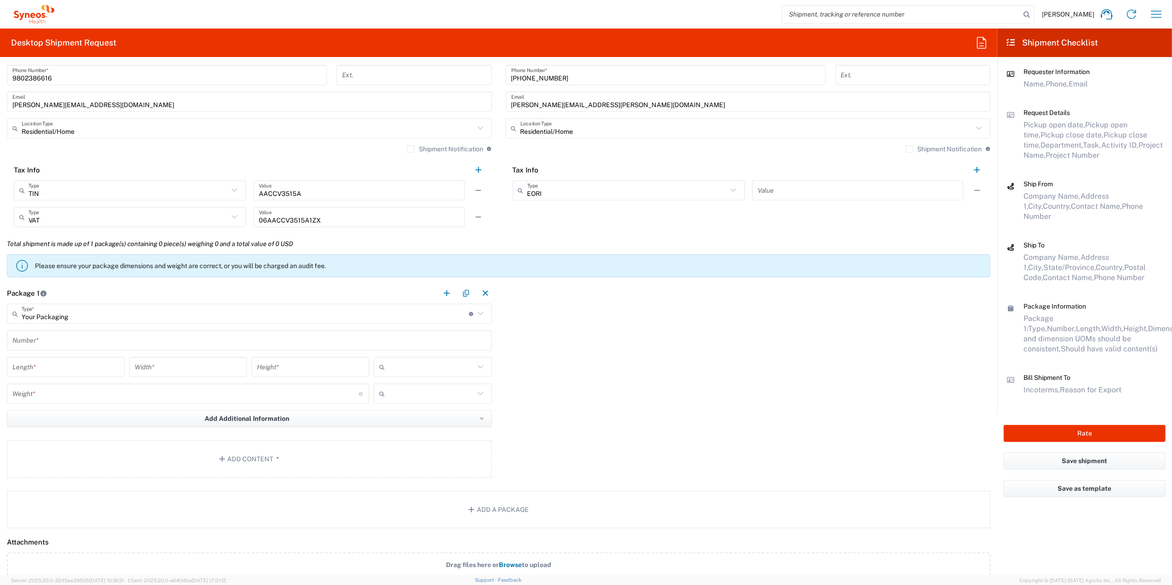
click at [67, 344] on input "text" at bounding box center [249, 340] width 474 height 16
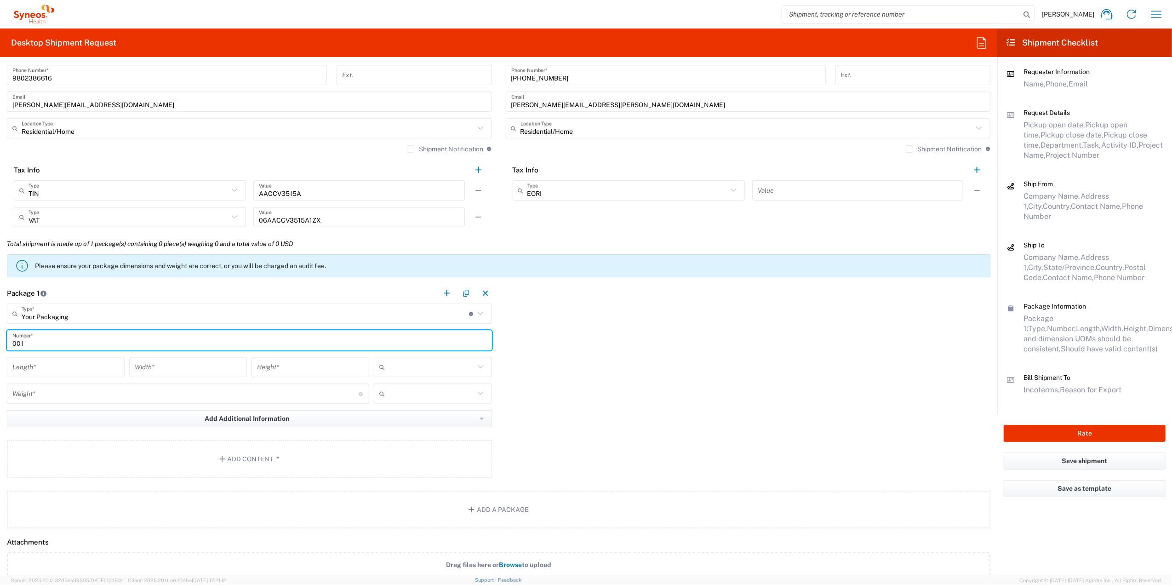
type input "001"
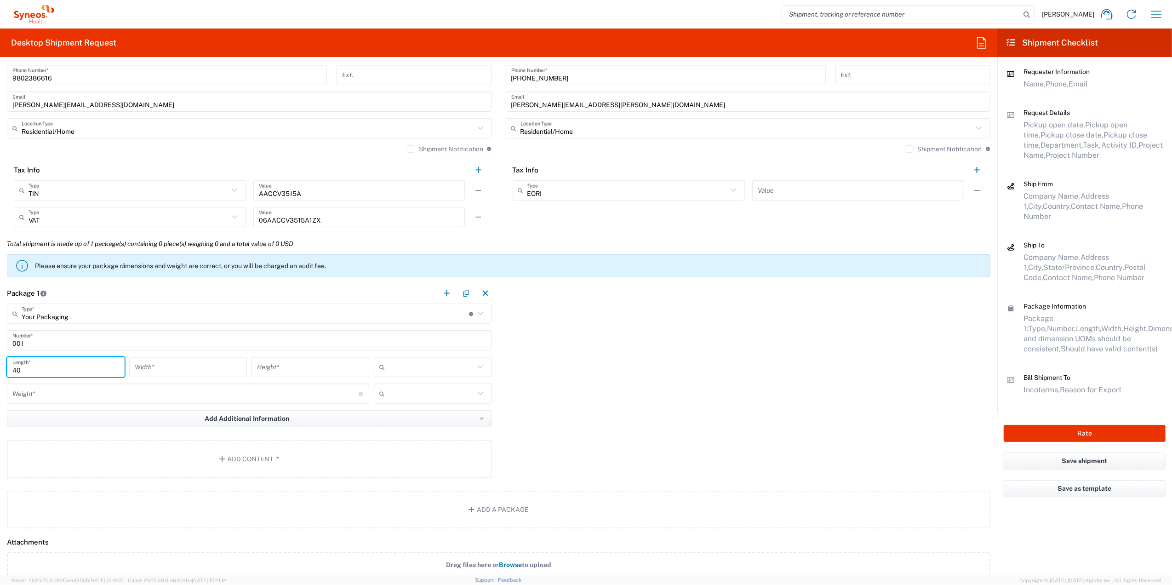
type input "40"
type input "35"
type input "1"
click at [406, 387] on span "cm" at bounding box center [428, 387] width 115 height 14
type input "cm"
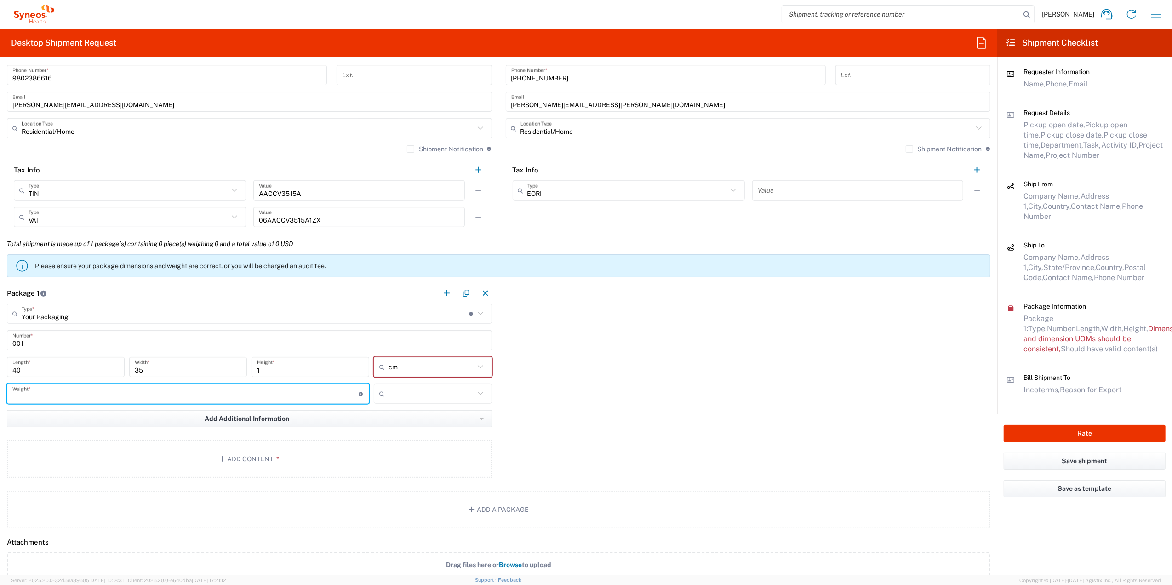
click at [253, 395] on input "number" at bounding box center [185, 394] width 346 height 16
type input "0.25"
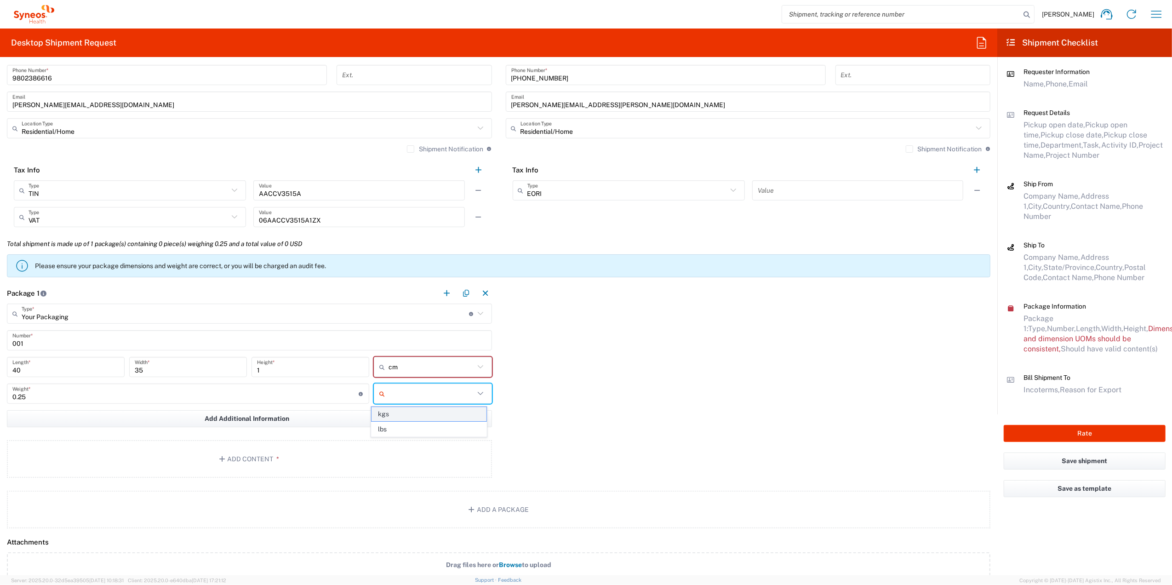
click at [392, 409] on span "kgs" at bounding box center [428, 414] width 115 height 14
type input "kgs"
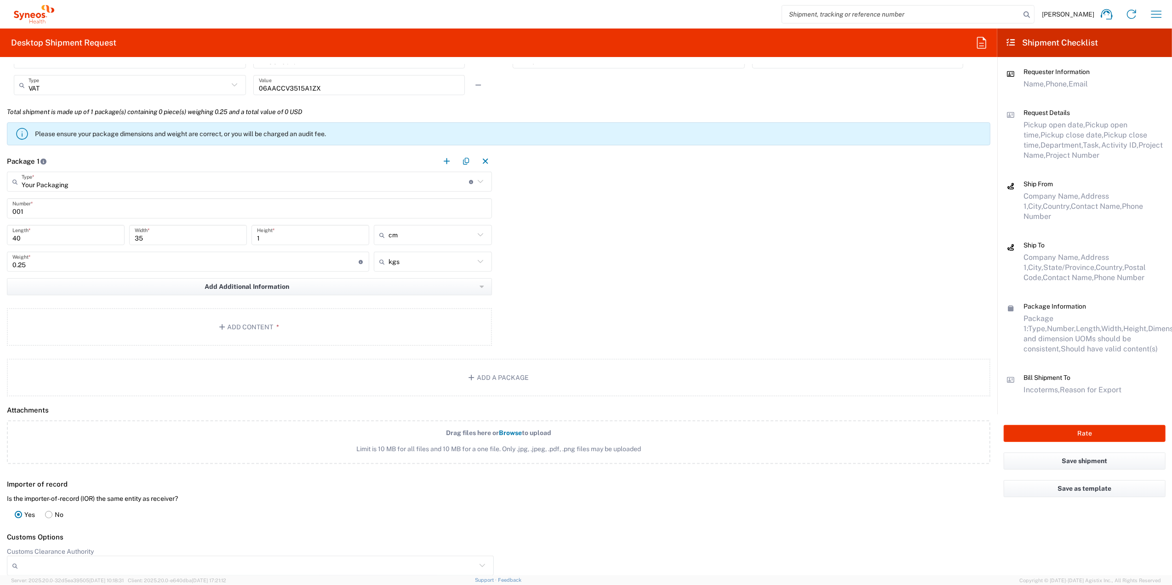
scroll to position [919, 0]
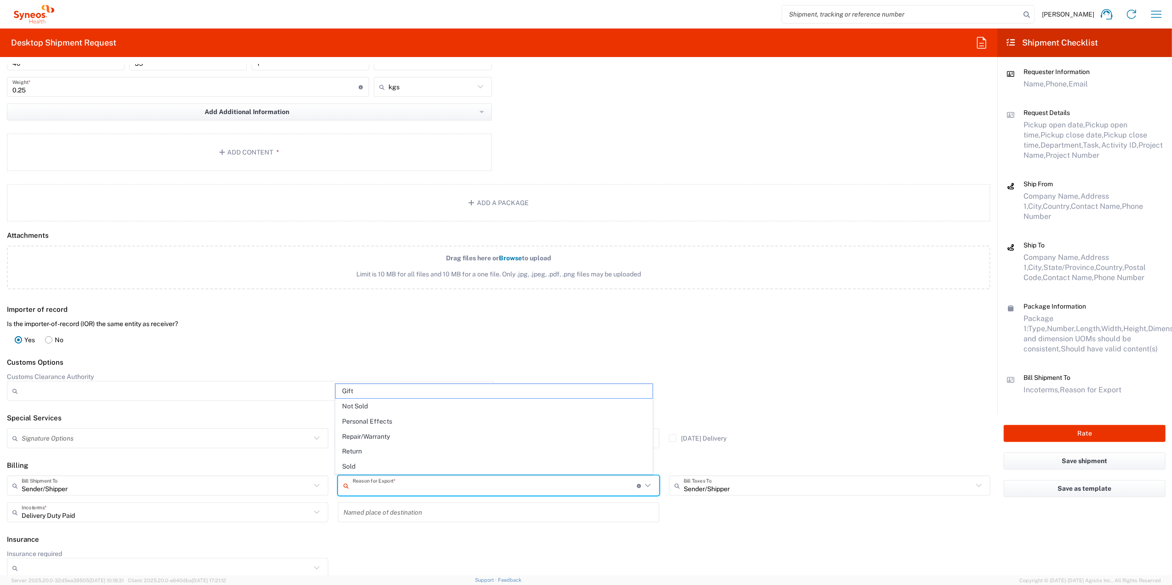
click at [411, 485] on input "text" at bounding box center [495, 486] width 284 height 16
click at [390, 459] on li "Sold" at bounding box center [493, 466] width 317 height 15
type input "Sold"
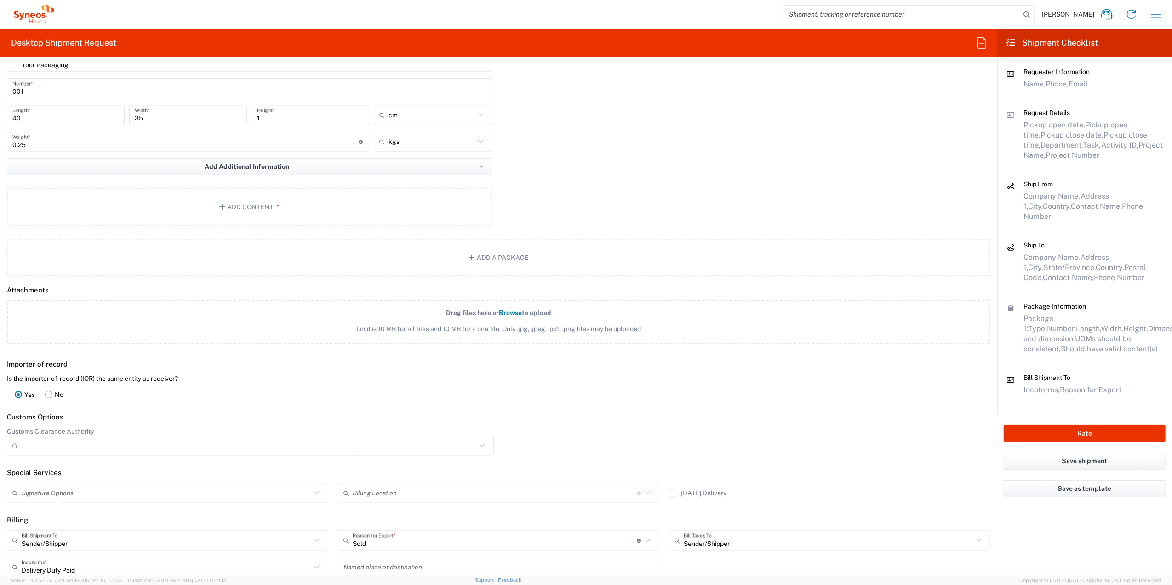
scroll to position [805, 0]
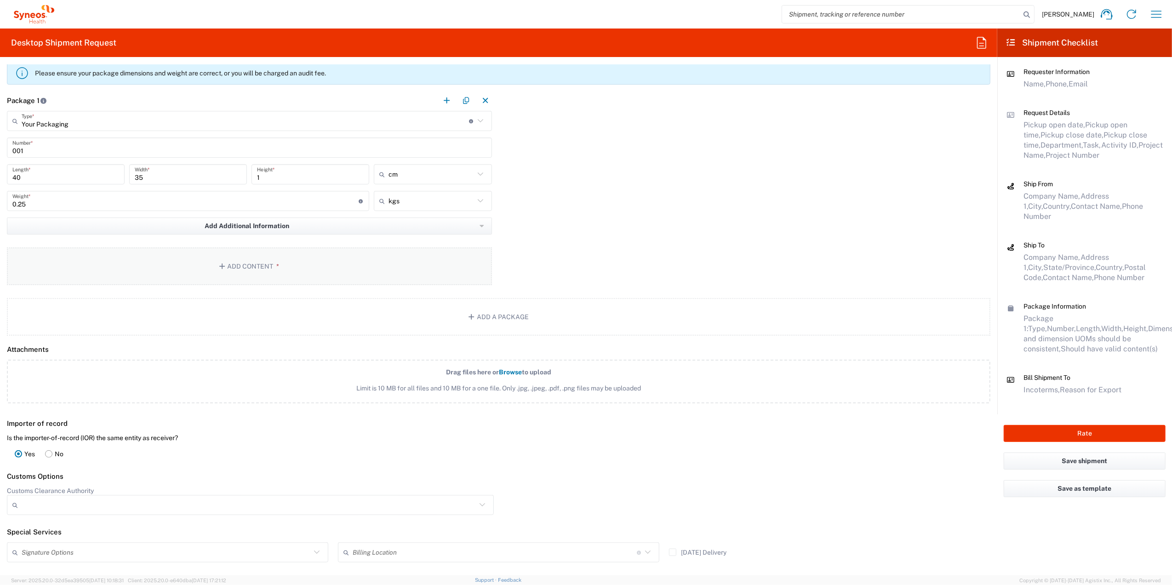
click at [249, 266] on button "Add Content *" at bounding box center [249, 266] width 485 height 38
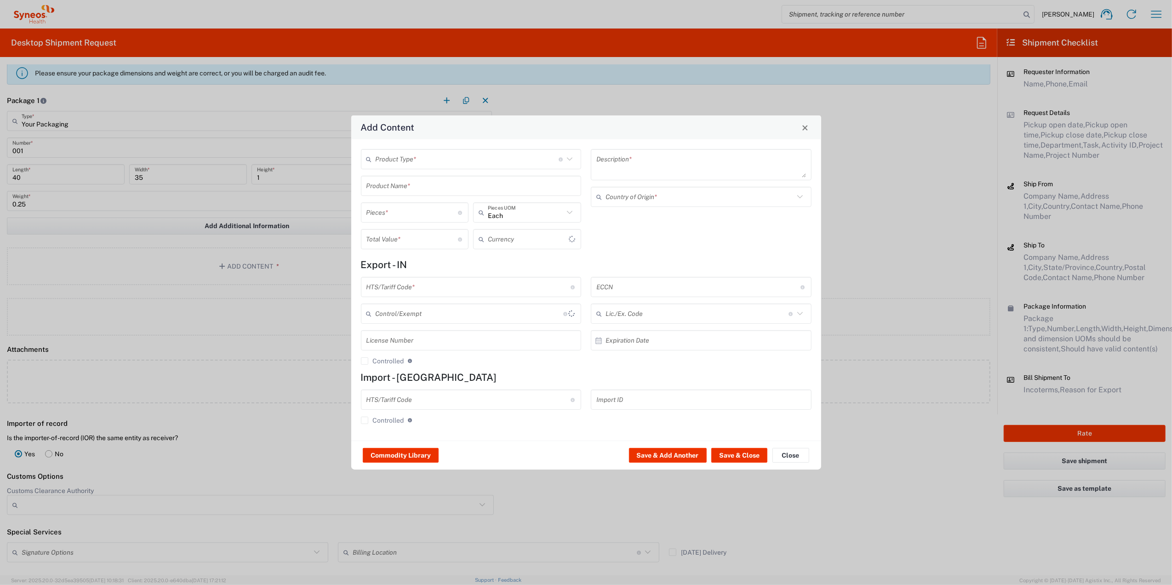
type input "US Dollar"
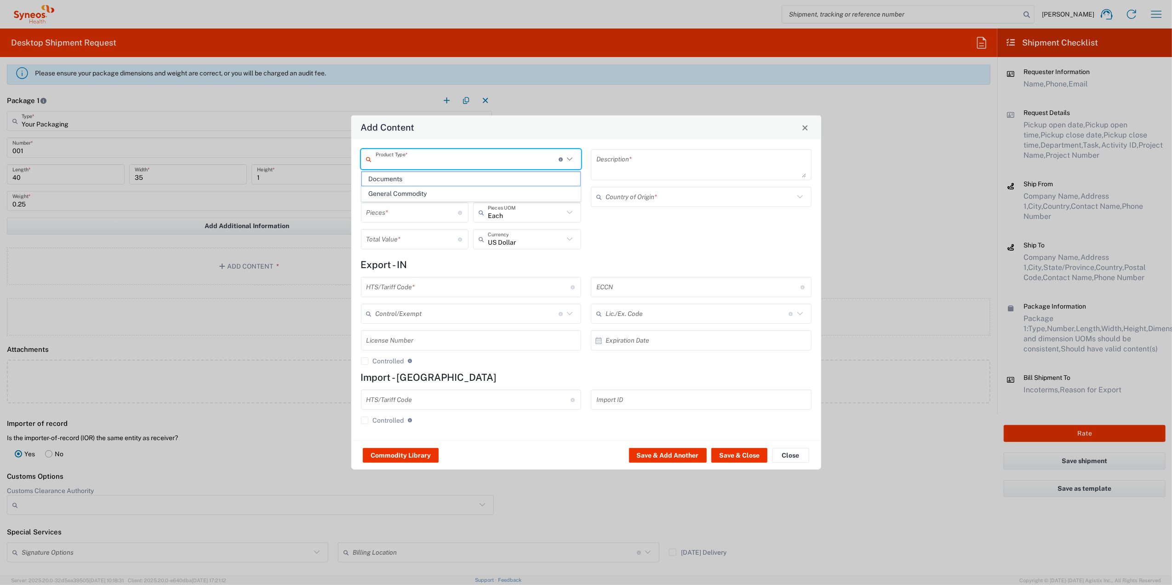
click at [431, 165] on input "text" at bounding box center [467, 159] width 183 height 16
click at [412, 197] on span "General Commodity" at bounding box center [471, 194] width 218 height 14
type input "General Commodity"
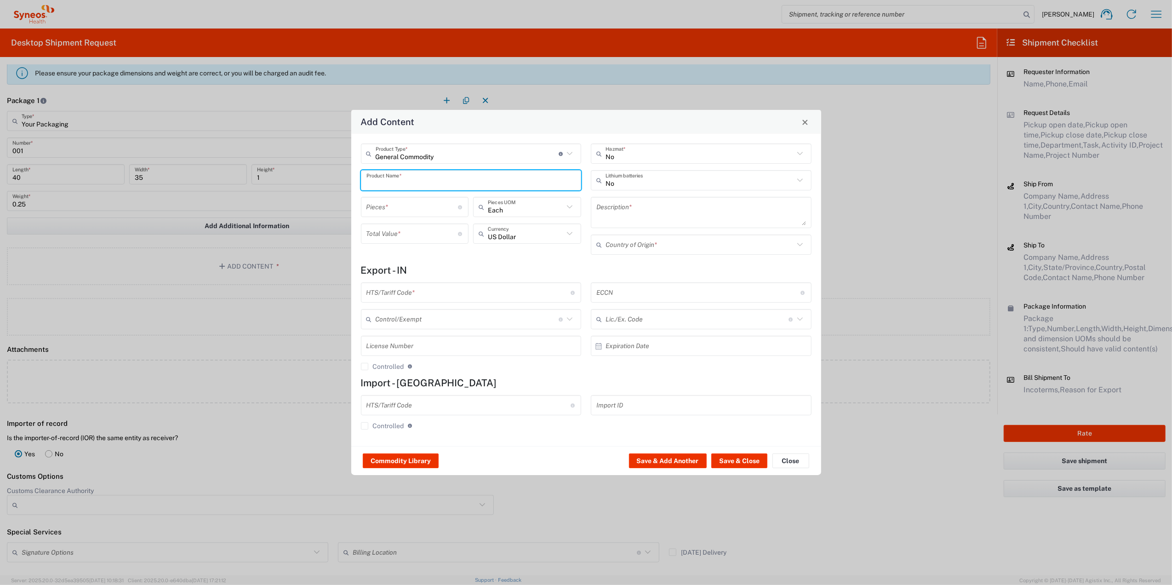
click at [418, 181] on input "text" at bounding box center [471, 180] width 210 height 16
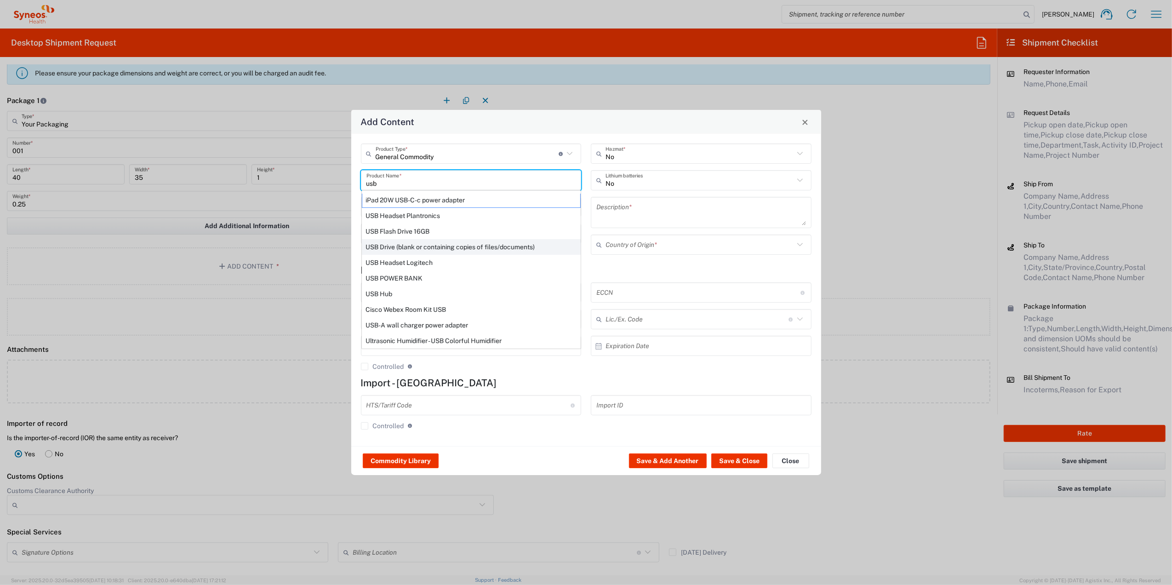
scroll to position [0, 0]
click at [403, 245] on div "USB Drive (blank or containing copies of files/documents)" at bounding box center [471, 249] width 219 height 16
type input "USB Drive (blank or containing copies of files/documents)"
type textarea "Kingston DataTraveler microDuo 3C - USB flash drive - 64 GB"
type input "8523.51.0000"
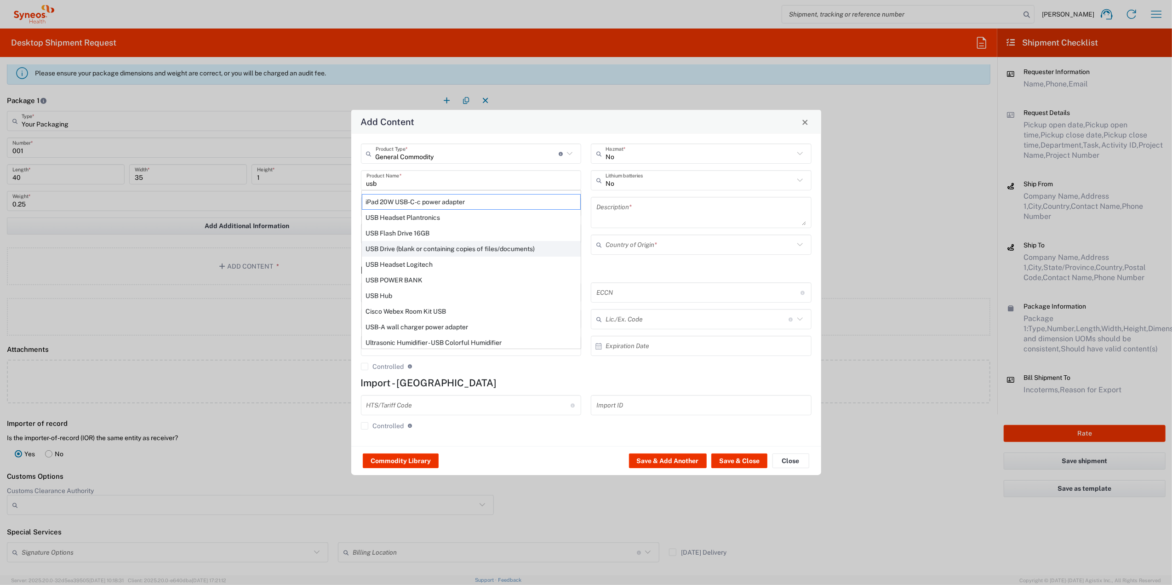
type input "BIS"
type input "EAR99"
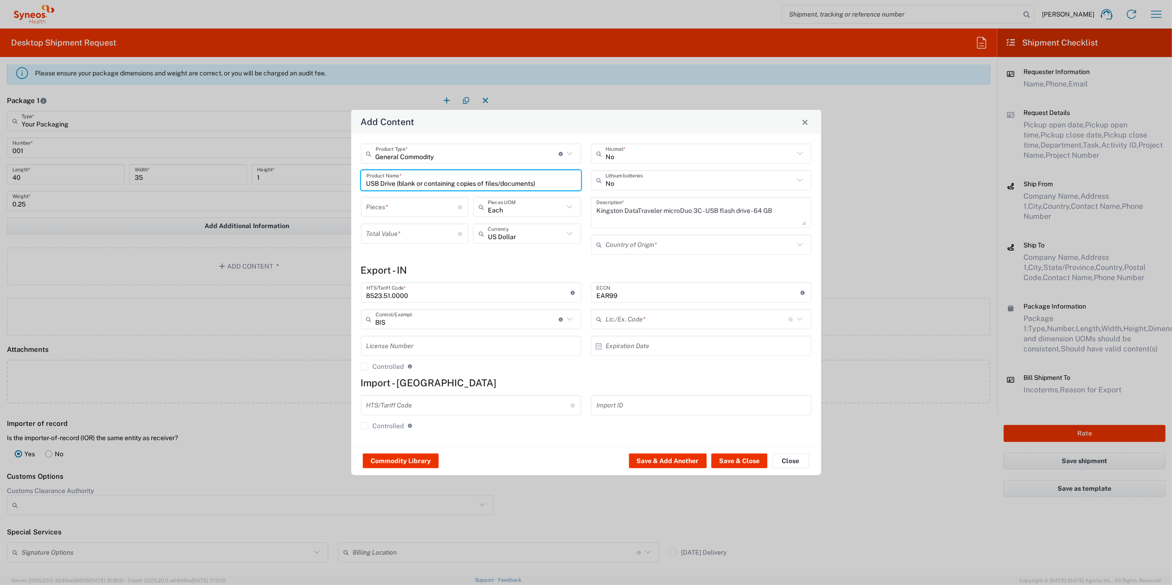
type input "NLR - No License Required"
click at [513, 239] on input "text" at bounding box center [526, 234] width 76 height 16
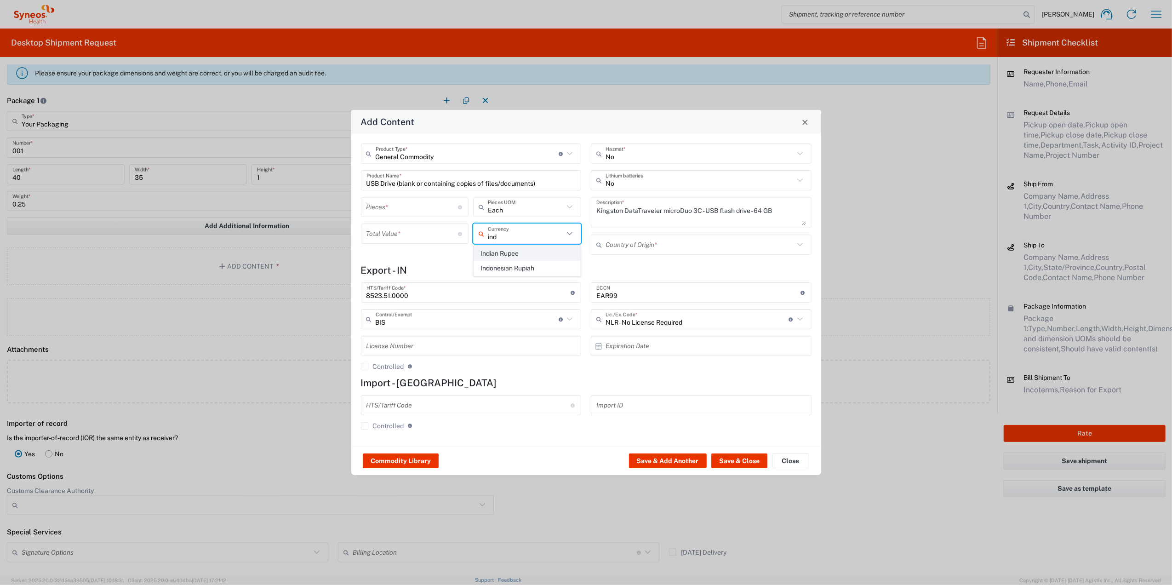
click at [503, 255] on span "Indian Rupee" at bounding box center [527, 253] width 106 height 14
type input "Indian Rupee"
click at [393, 234] on input "number" at bounding box center [412, 234] width 92 height 16
click at [386, 207] on input "number" at bounding box center [412, 207] width 92 height 16
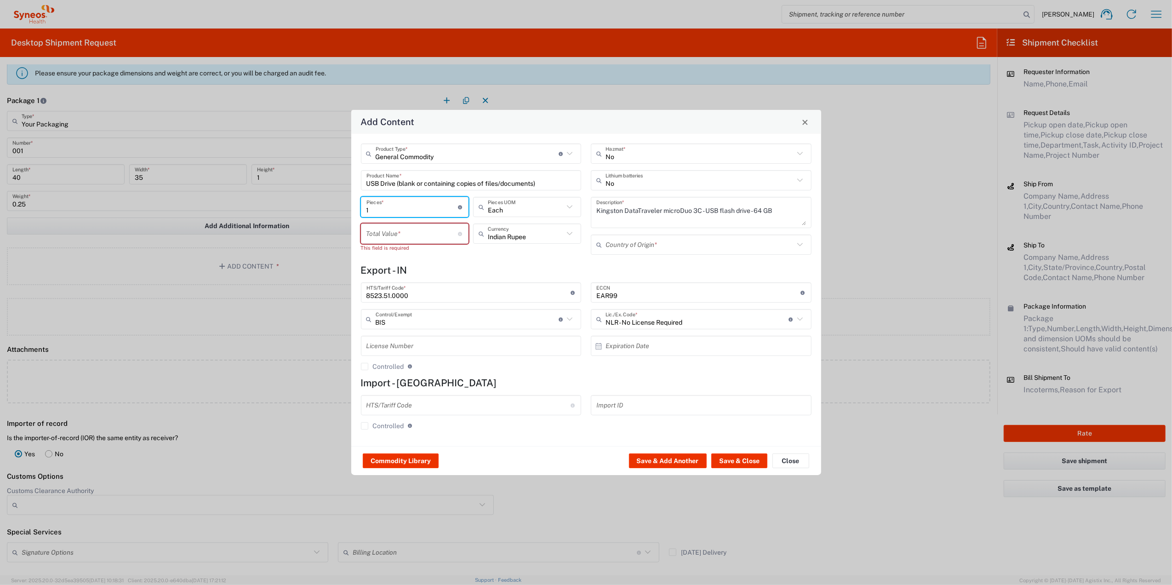
type input "1"
click at [392, 236] on input "number" at bounding box center [412, 234] width 92 height 16
type input "100"
type input "Indian Rupee"
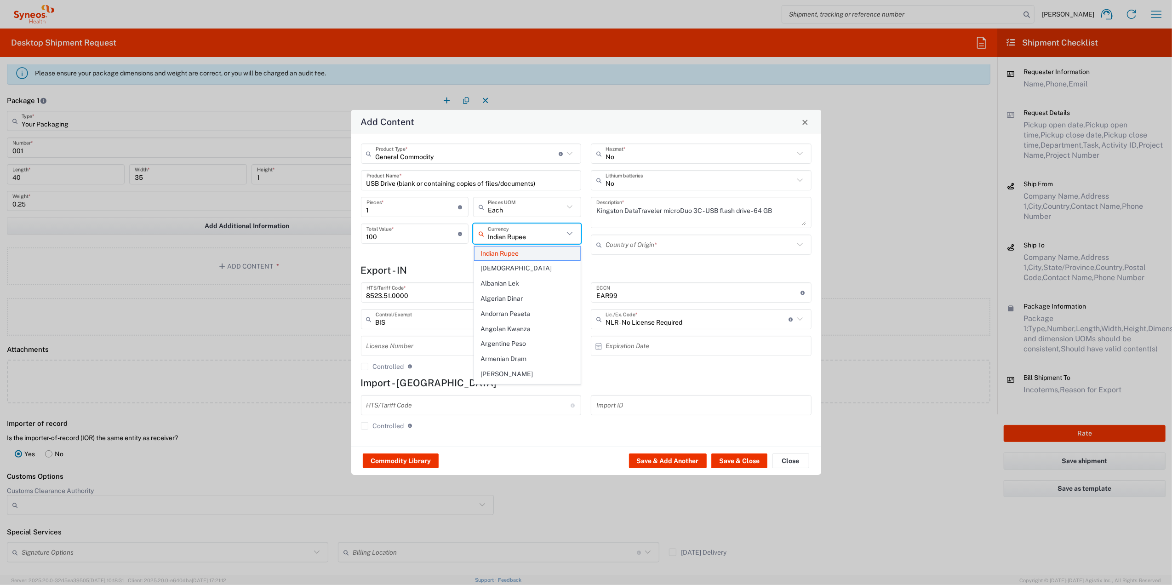
click at [485, 254] on span "Indian Rupee" at bounding box center [527, 253] width 106 height 14
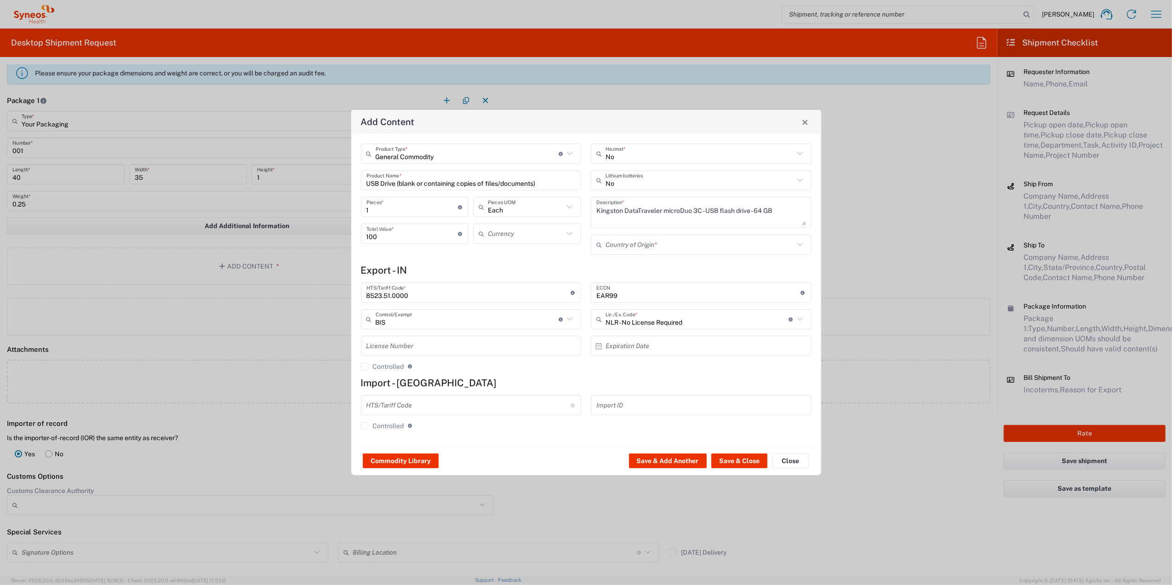
click at [633, 241] on input "text" at bounding box center [699, 245] width 188 height 16
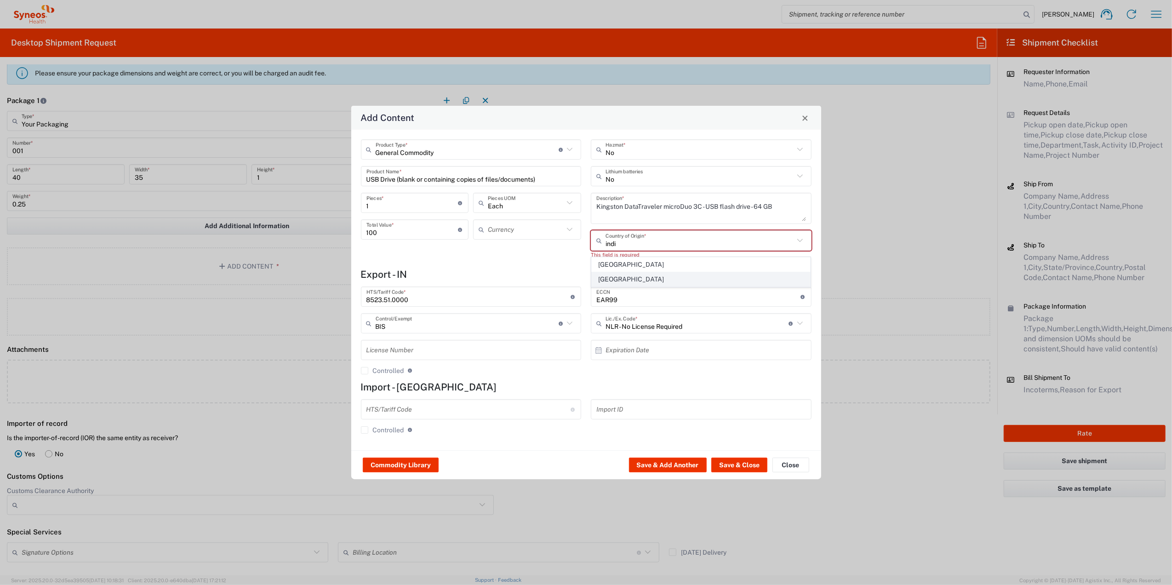
click at [620, 284] on span "[GEOGRAPHIC_DATA]" at bounding box center [701, 279] width 218 height 14
type input "[GEOGRAPHIC_DATA]"
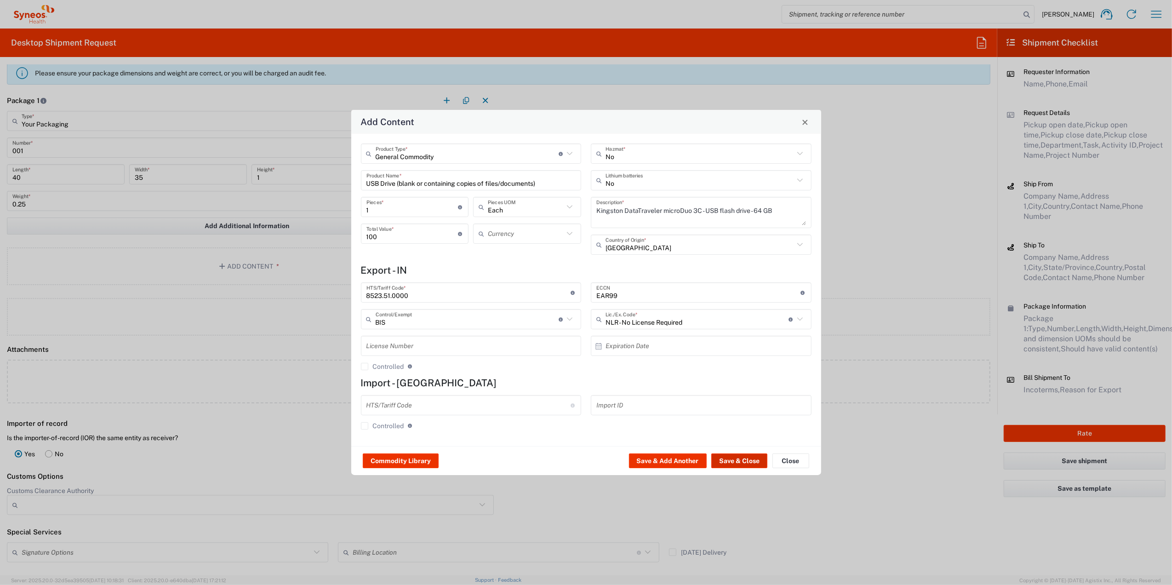
click at [730, 459] on button "Save & Close" at bounding box center [739, 460] width 56 height 15
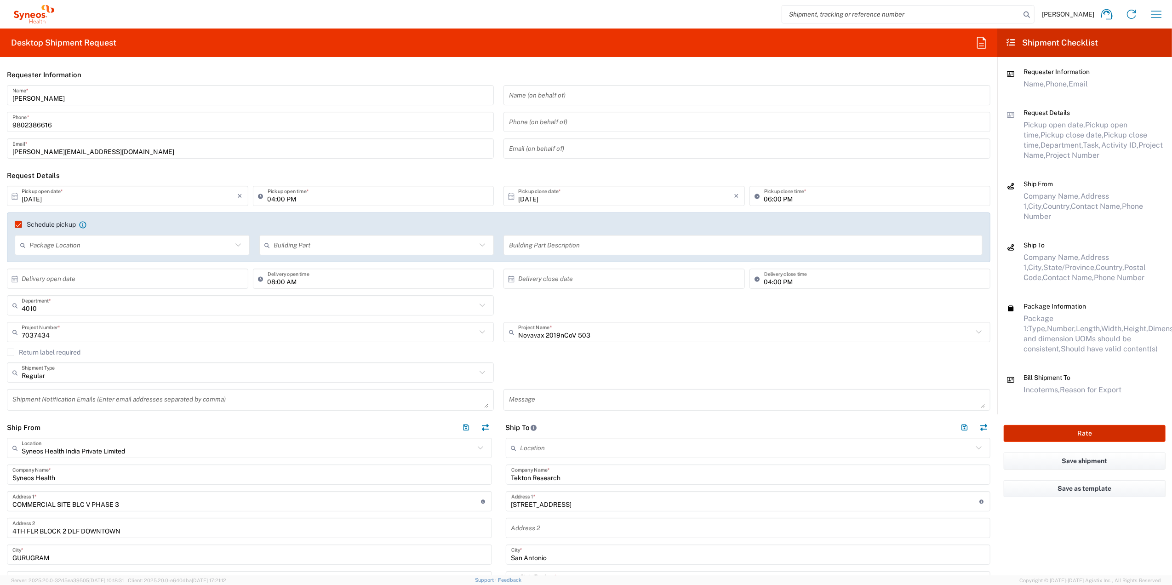
click at [1069, 425] on button "Rate" at bounding box center [1084, 433] width 162 height 17
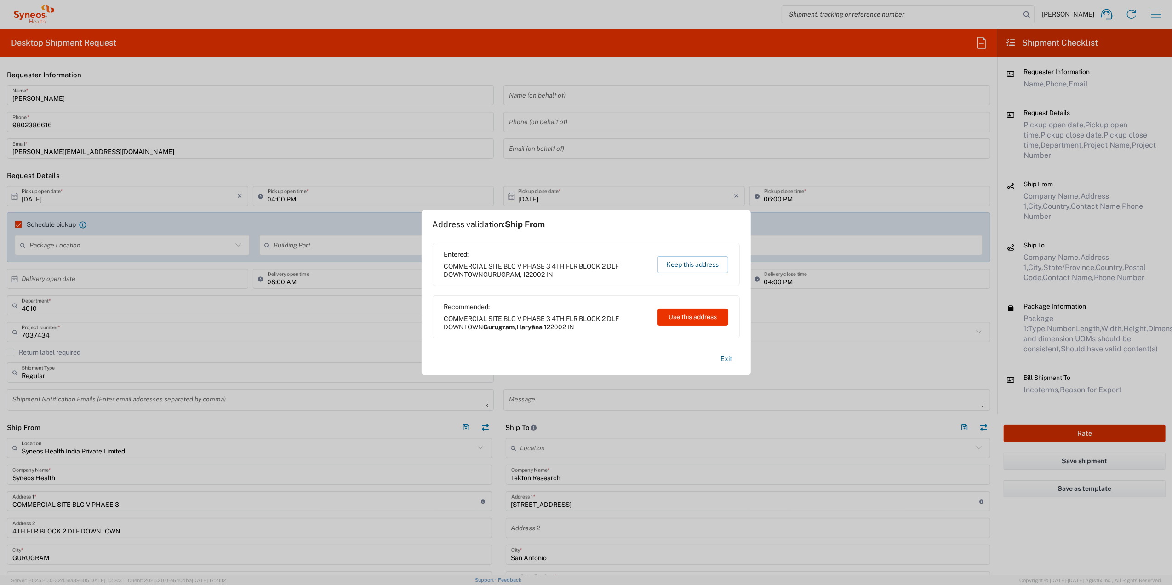
type input "7037434"
click at [691, 317] on button "Use this address" at bounding box center [692, 316] width 71 height 17
type input "Gurugram"
type input "Haryāna"
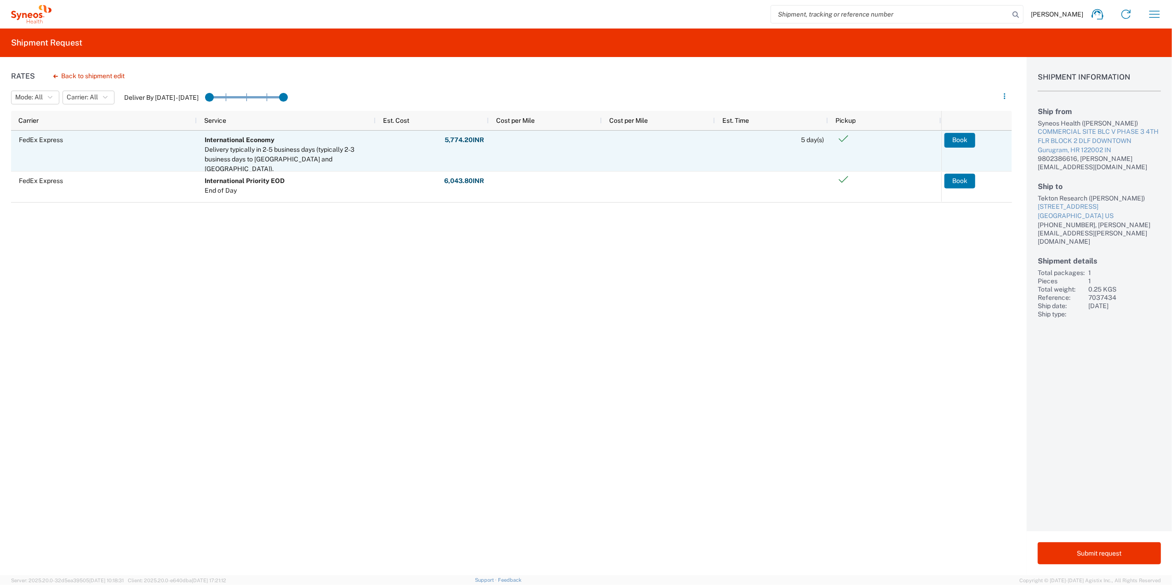
click at [959, 141] on button "Book" at bounding box center [959, 140] width 31 height 15
